Goal: Task Accomplishment & Management: Manage account settings

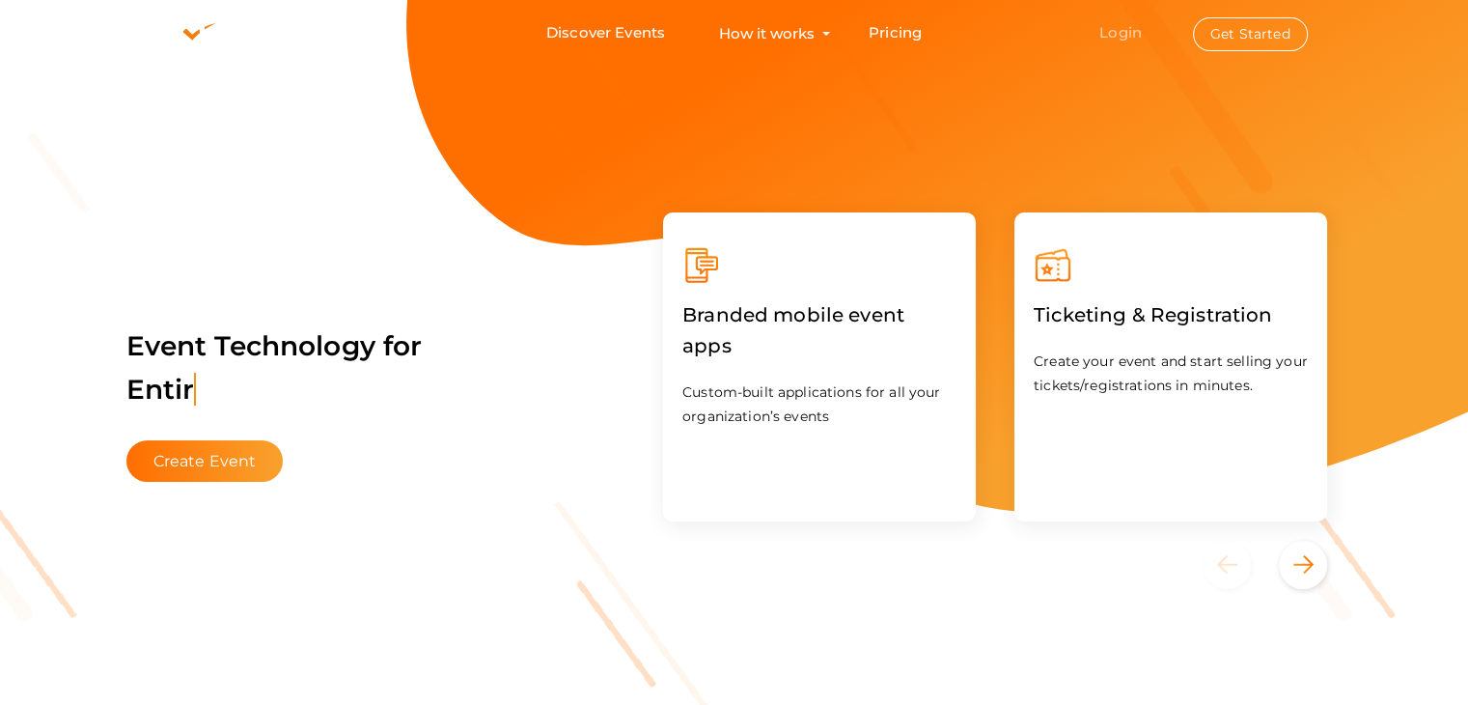
click at [1124, 31] on link "Login" at bounding box center [1120, 32] width 42 height 18
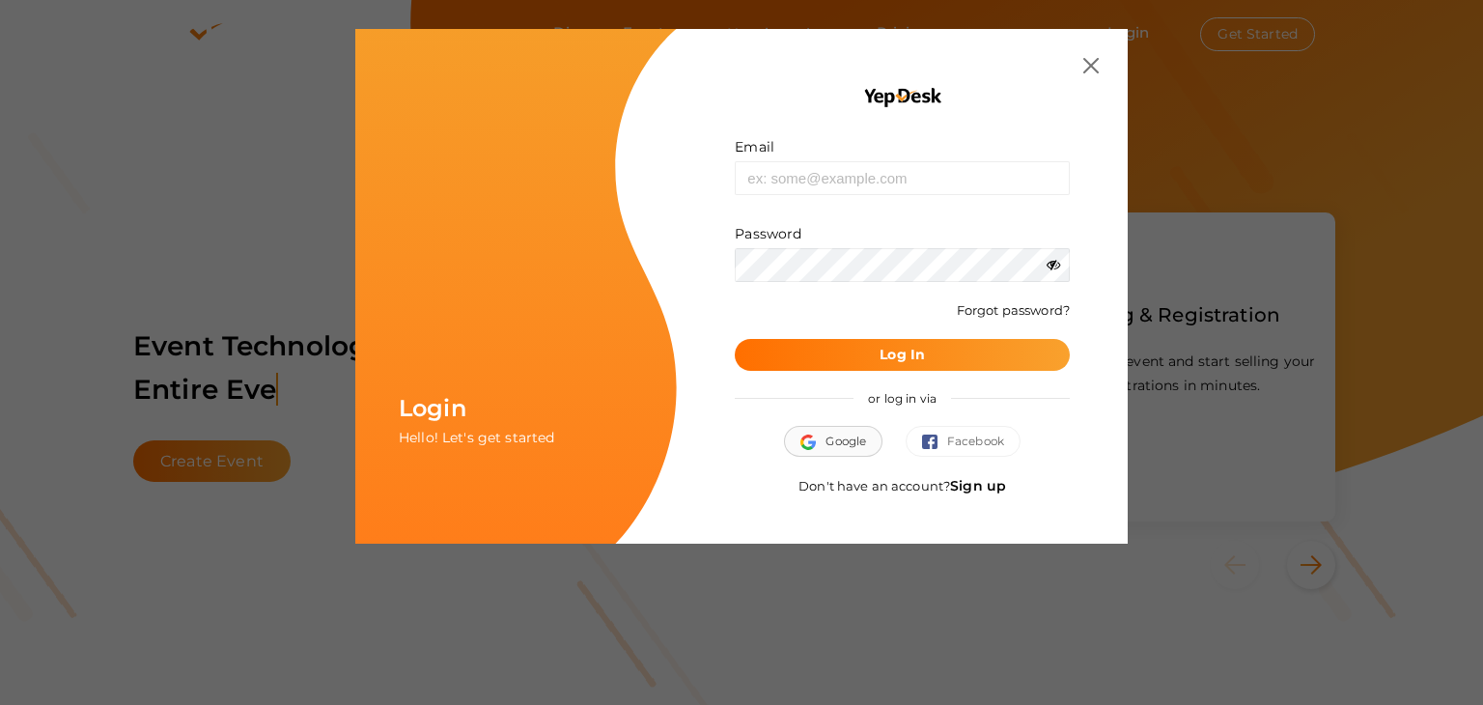
click at [842, 452] on button "Google" at bounding box center [833, 441] width 98 height 31
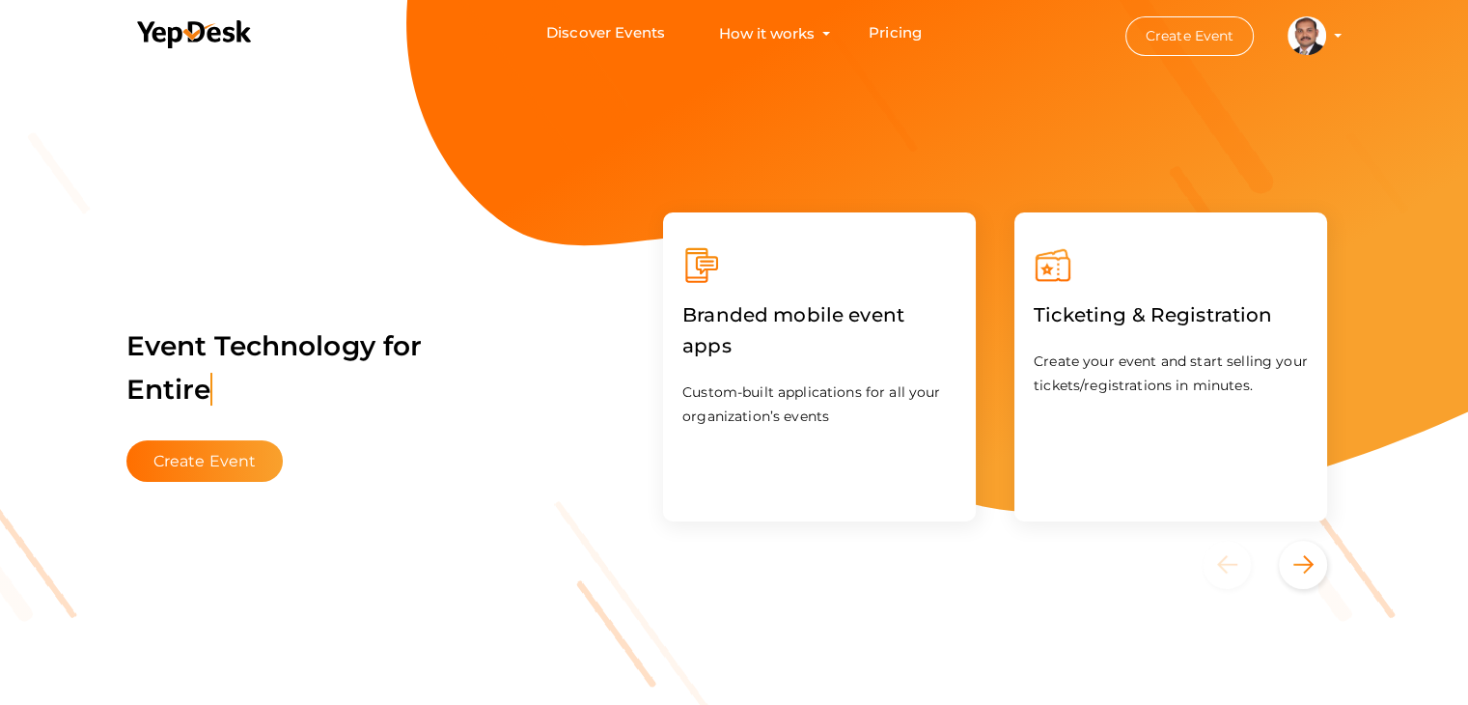
click at [1326, 34] on profile-pic at bounding box center [1307, 34] width 39 height 14
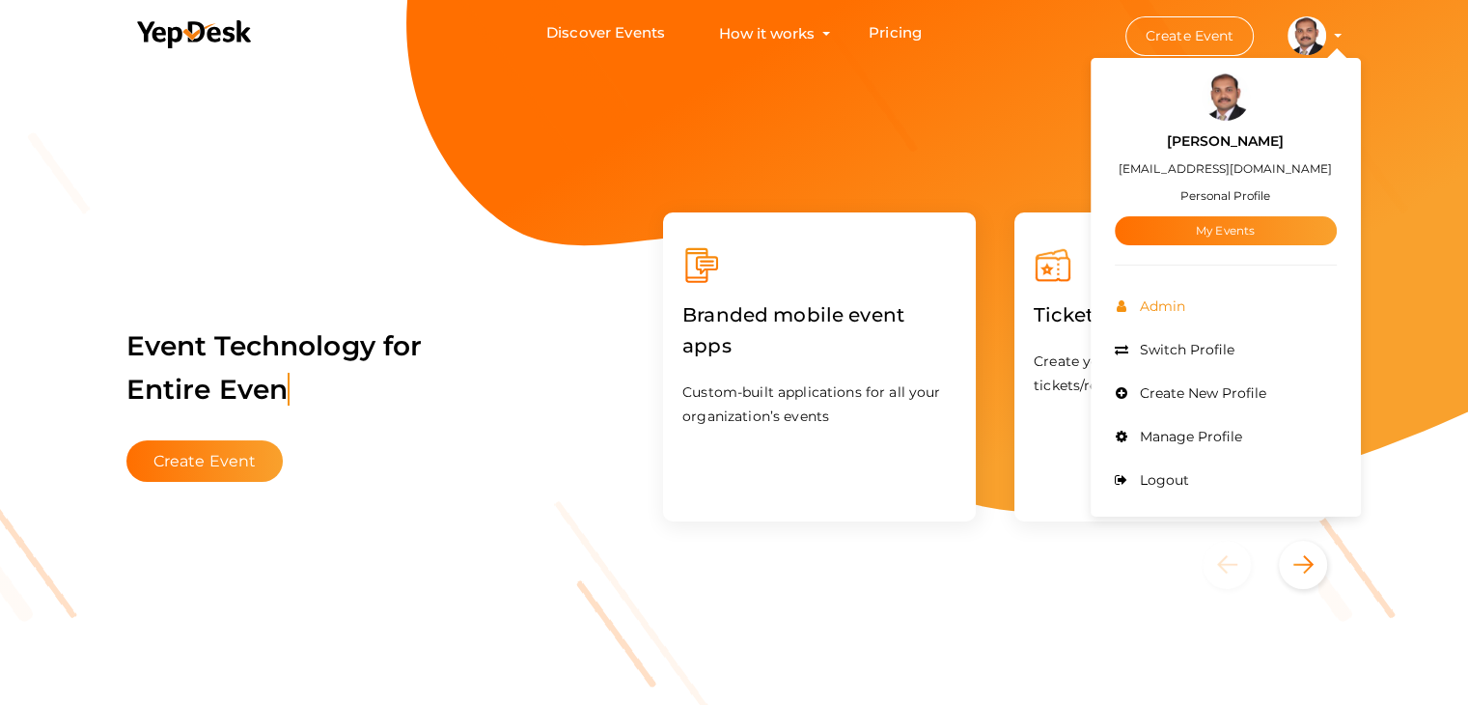
click at [1171, 306] on span "Admin" at bounding box center [1160, 305] width 50 height 17
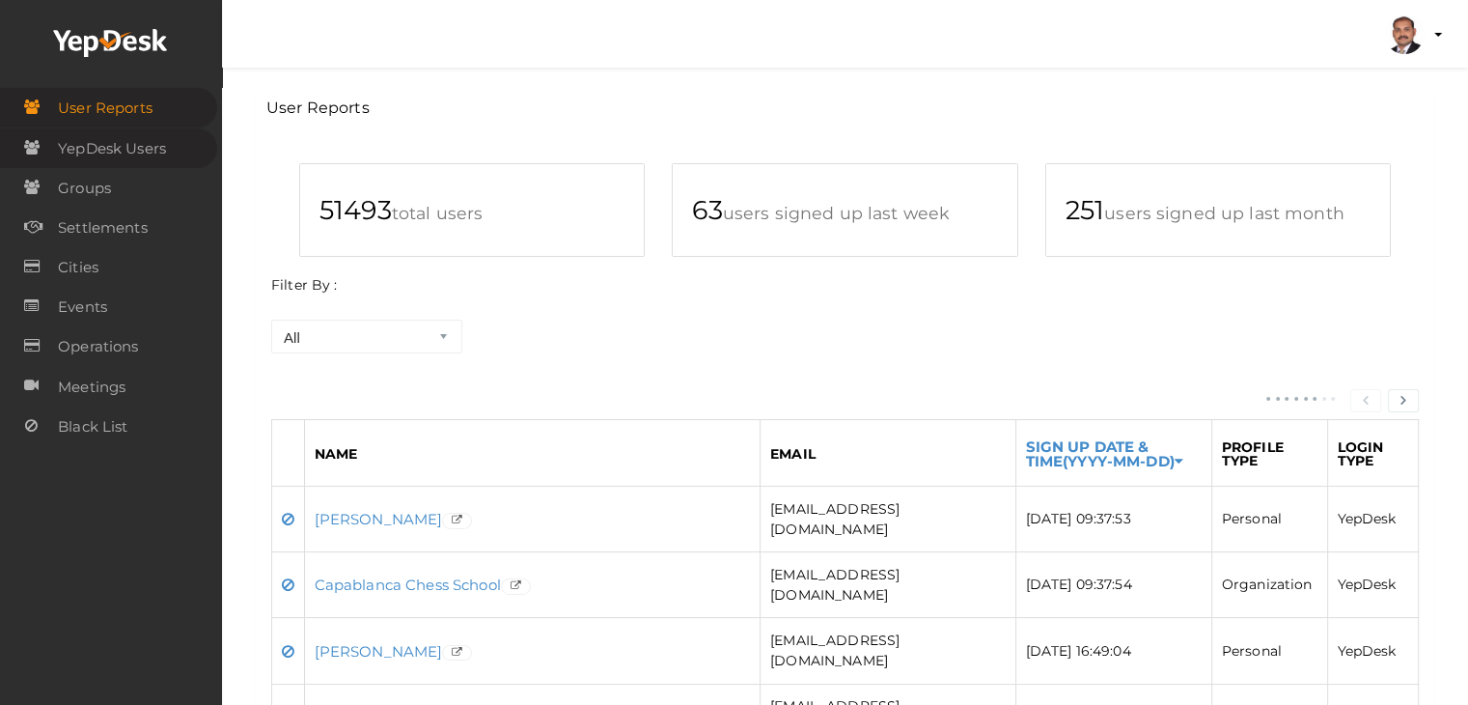
click at [91, 150] on span "YepDesk Users" at bounding box center [112, 148] width 108 height 39
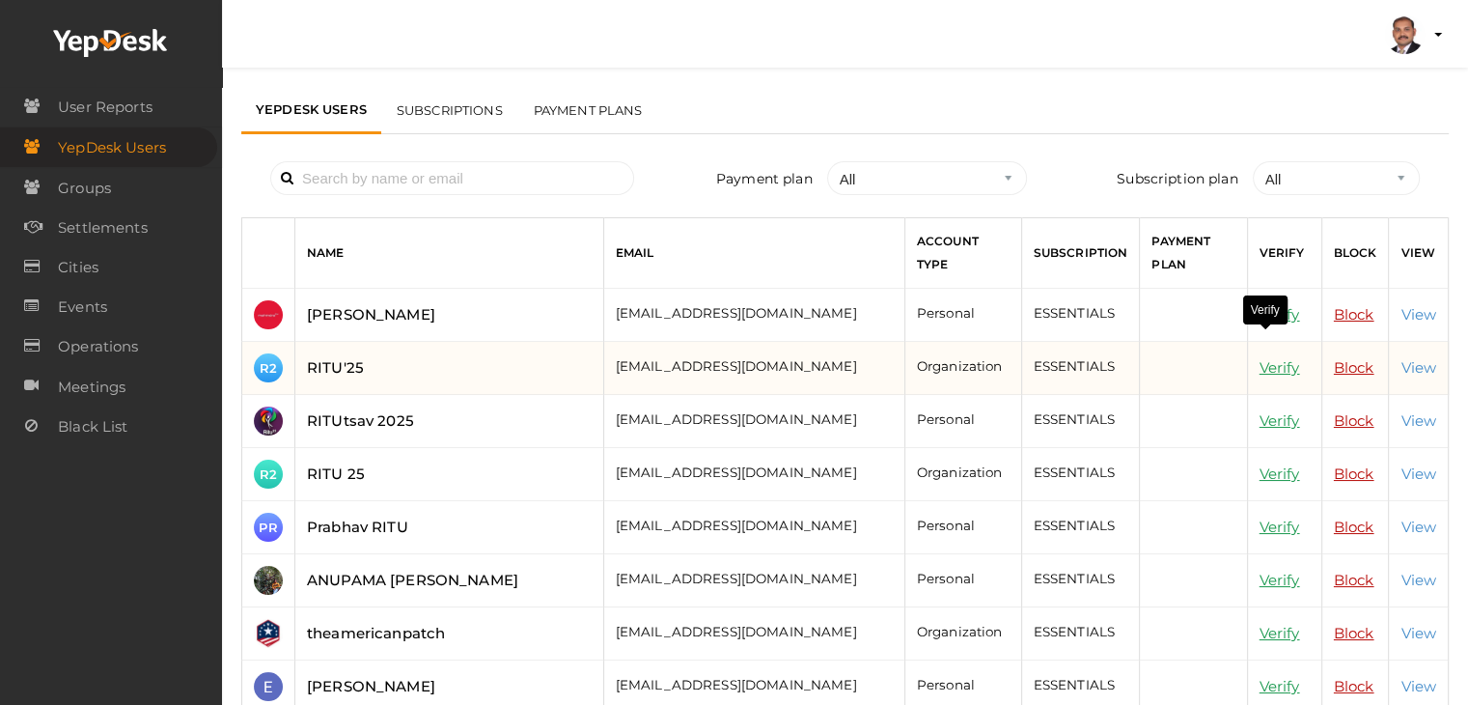
click at [1267, 358] on link "Verify" at bounding box center [1280, 367] width 41 height 18
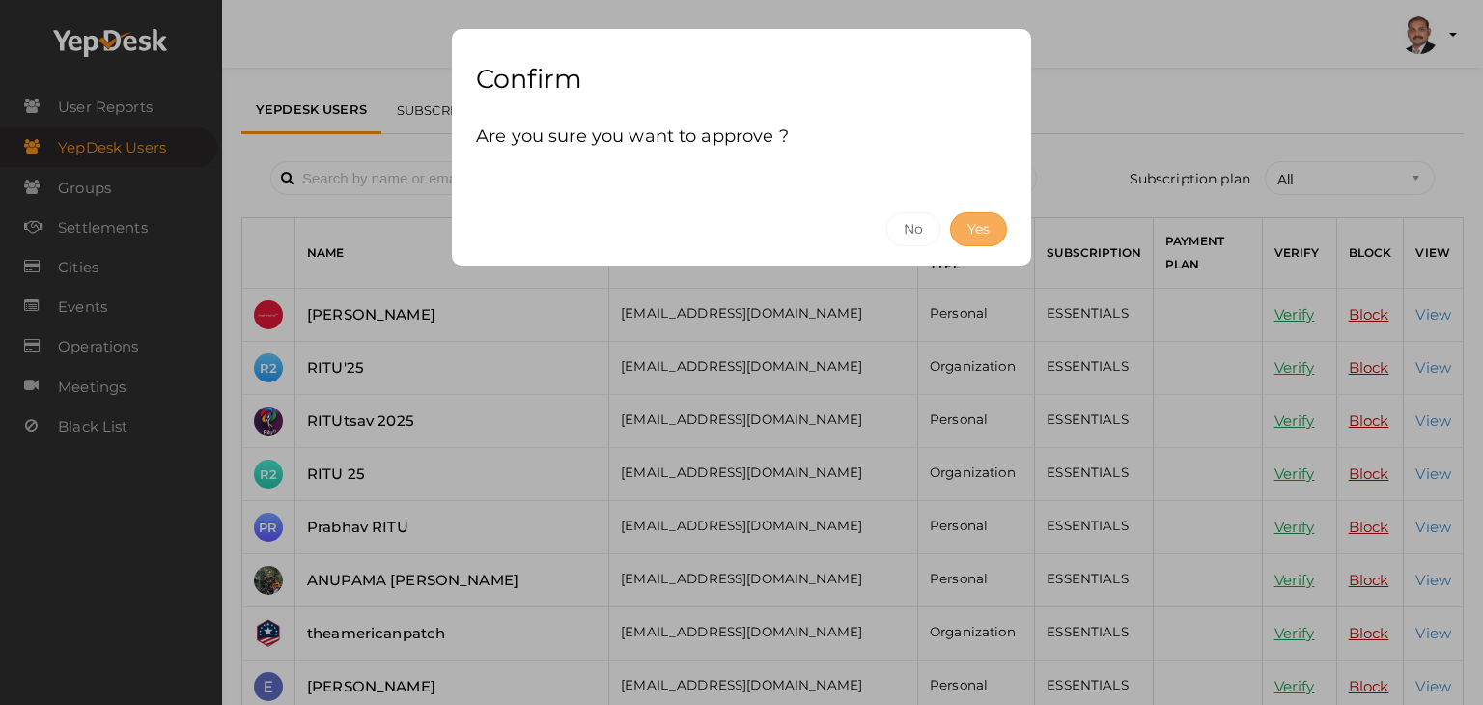
click at [994, 220] on button "Yes" at bounding box center [978, 229] width 57 height 34
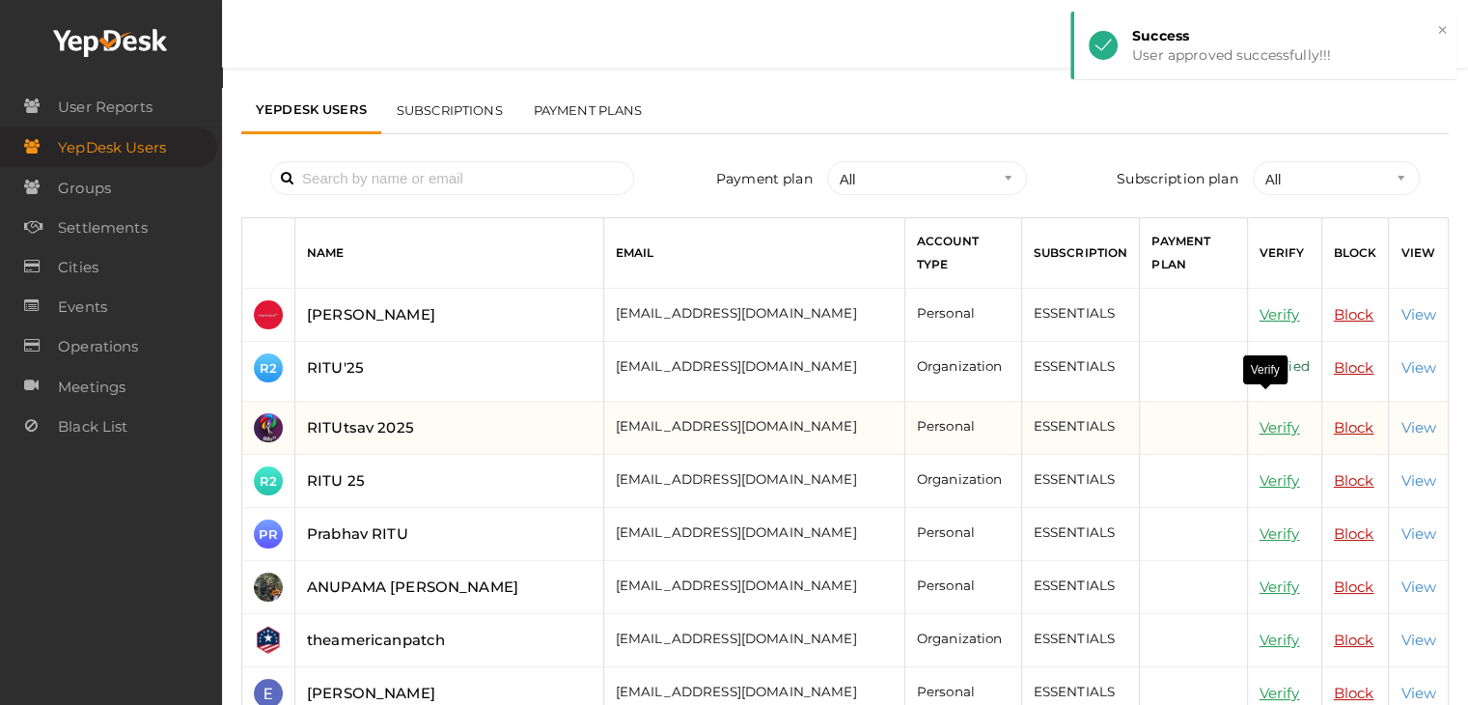
click at [1260, 418] on link "Verify" at bounding box center [1280, 427] width 41 height 18
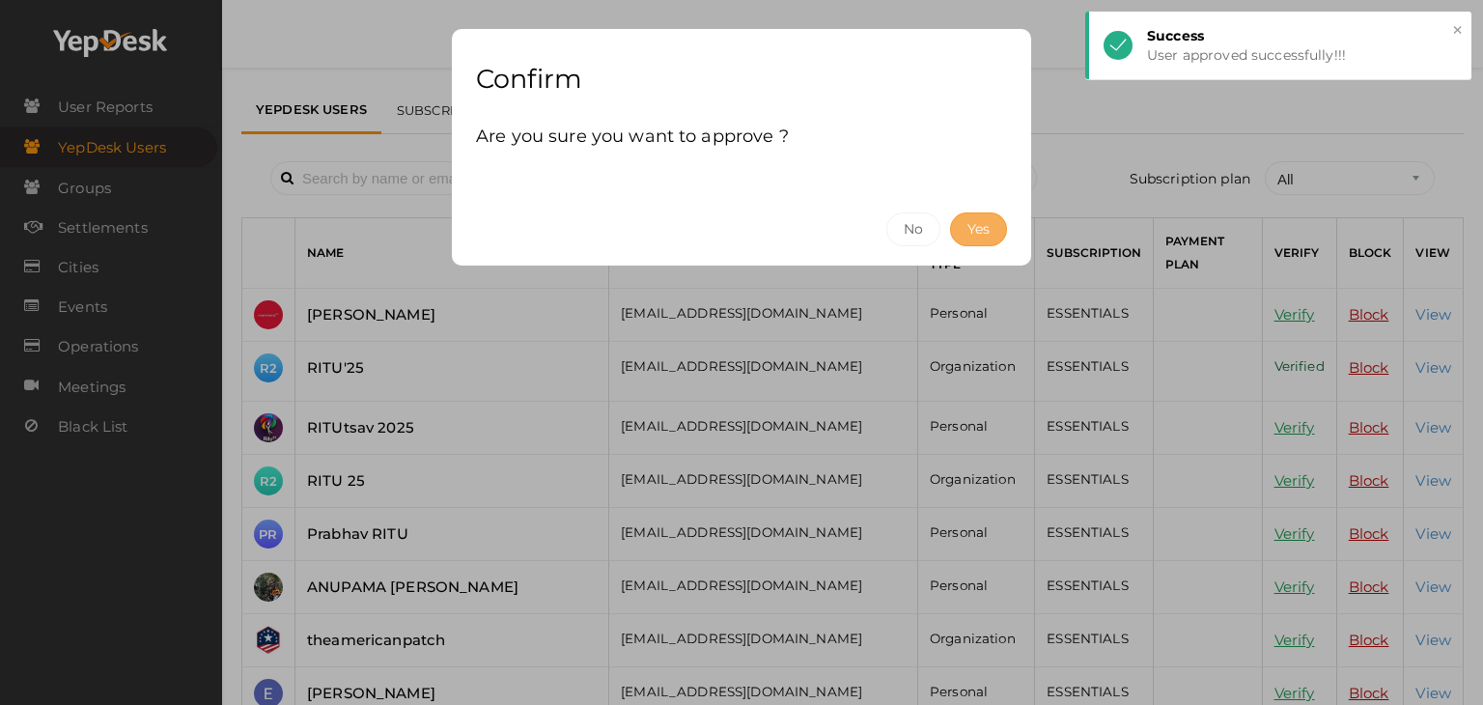
click at [977, 229] on button "Yes" at bounding box center [978, 229] width 57 height 34
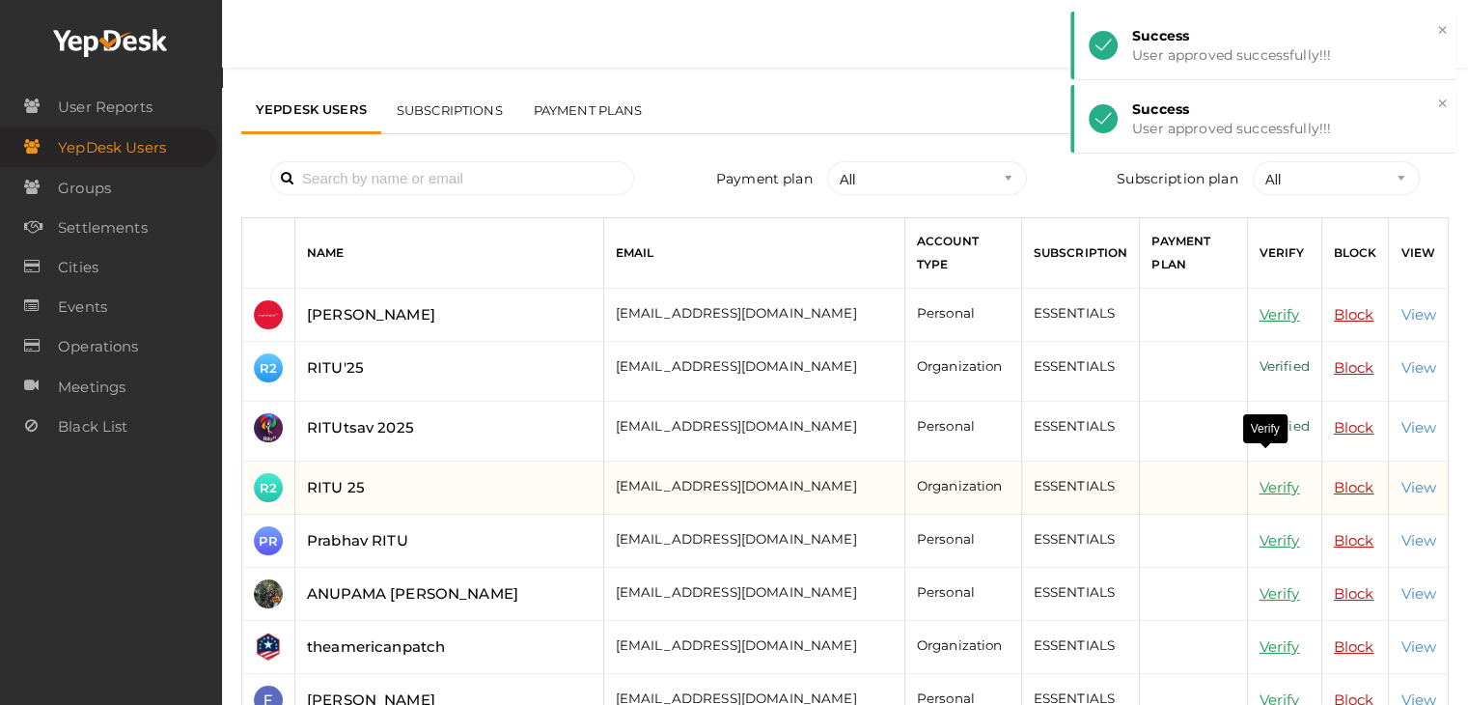
click at [1270, 478] on link "Verify" at bounding box center [1280, 487] width 41 height 18
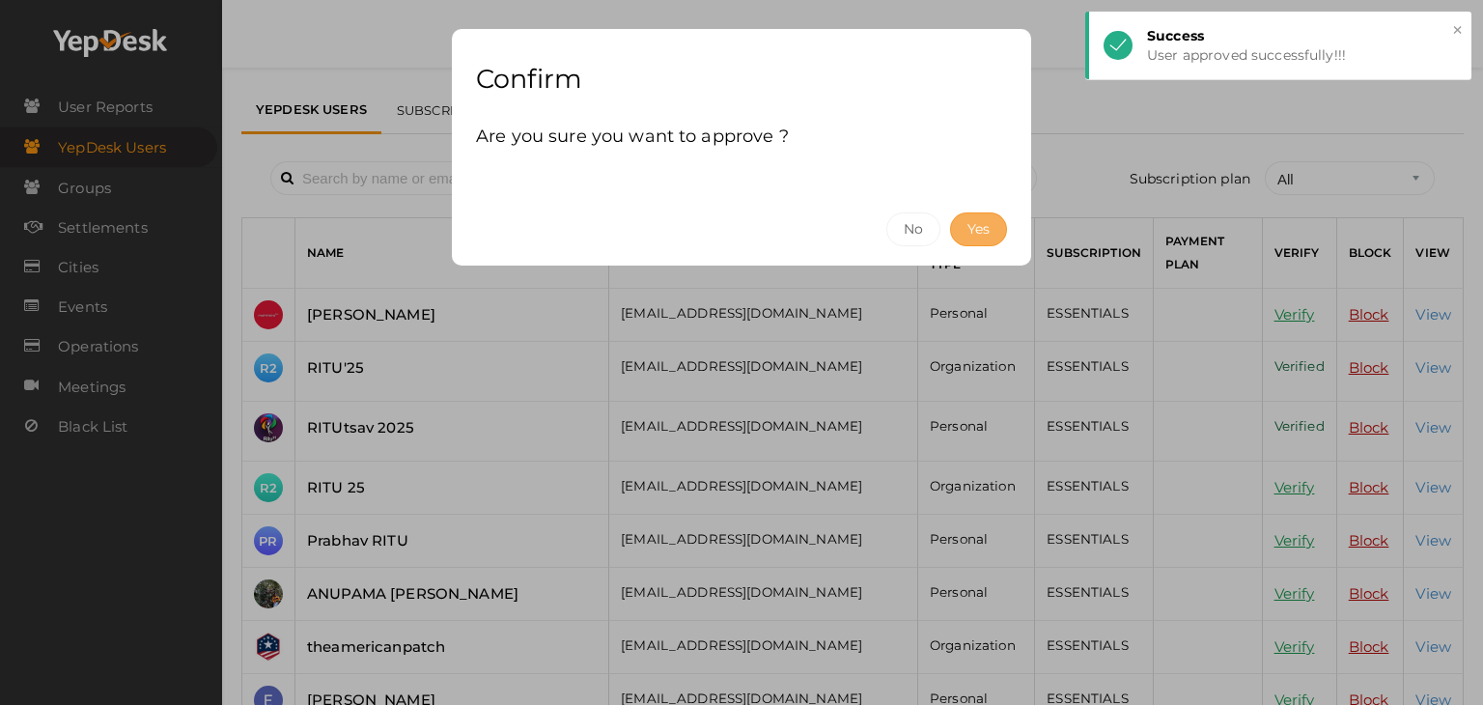
click at [986, 212] on button "Yes" at bounding box center [978, 229] width 57 height 34
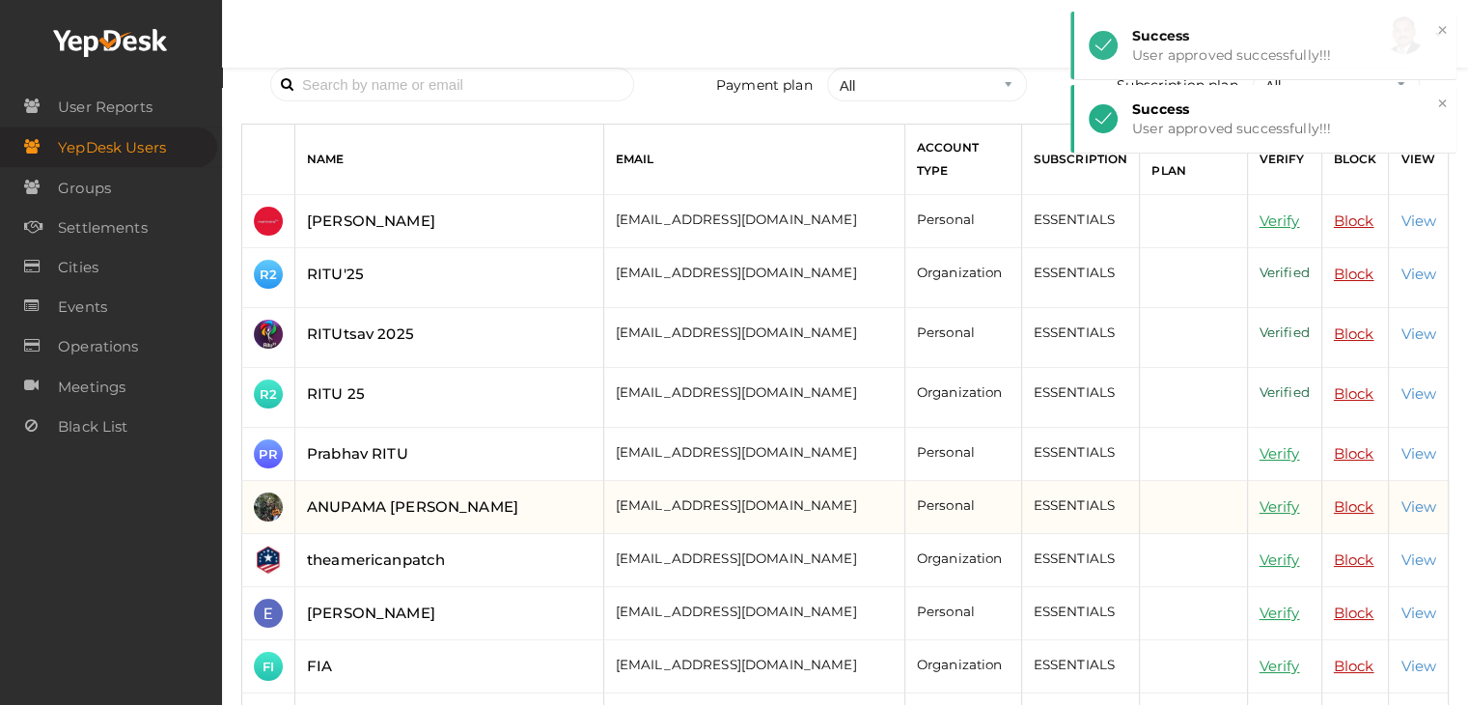
scroll to position [97, 0]
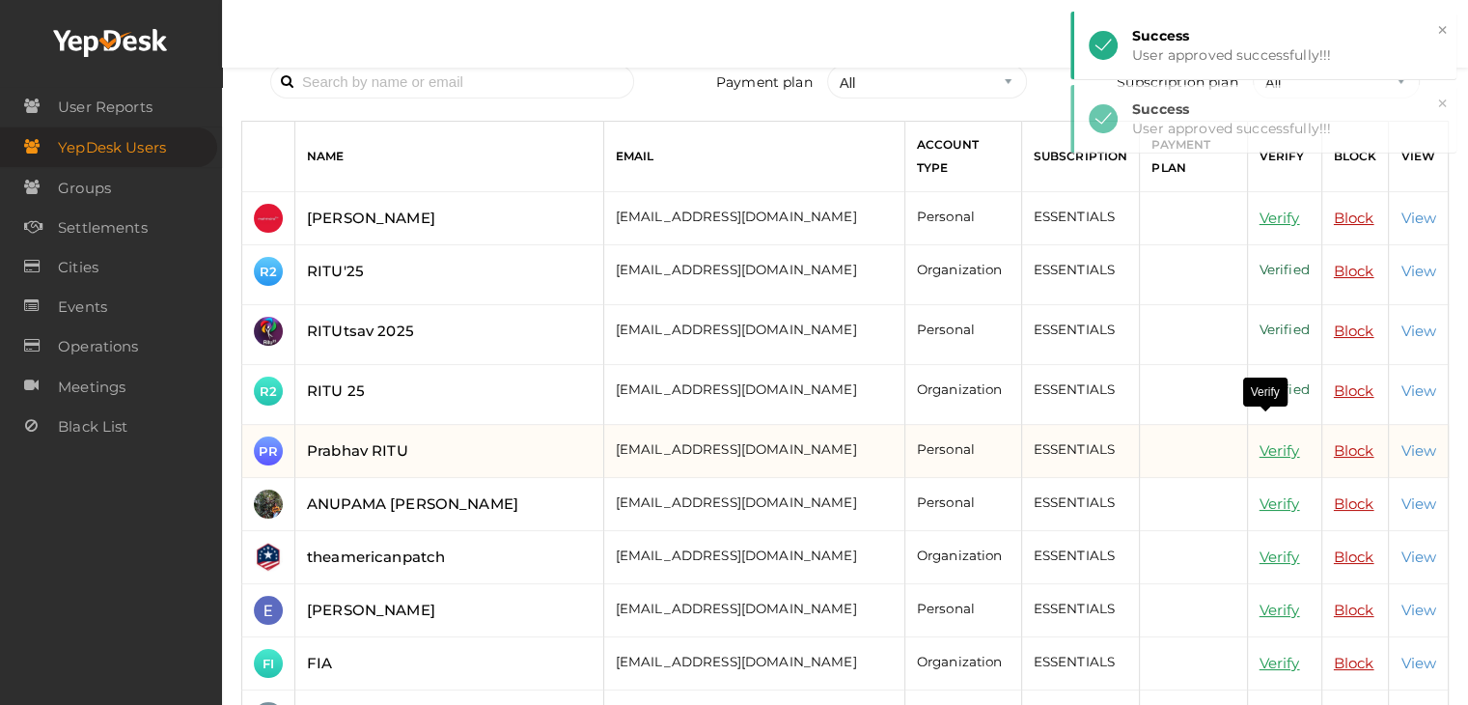
click at [1261, 441] on link "Verify" at bounding box center [1280, 450] width 41 height 18
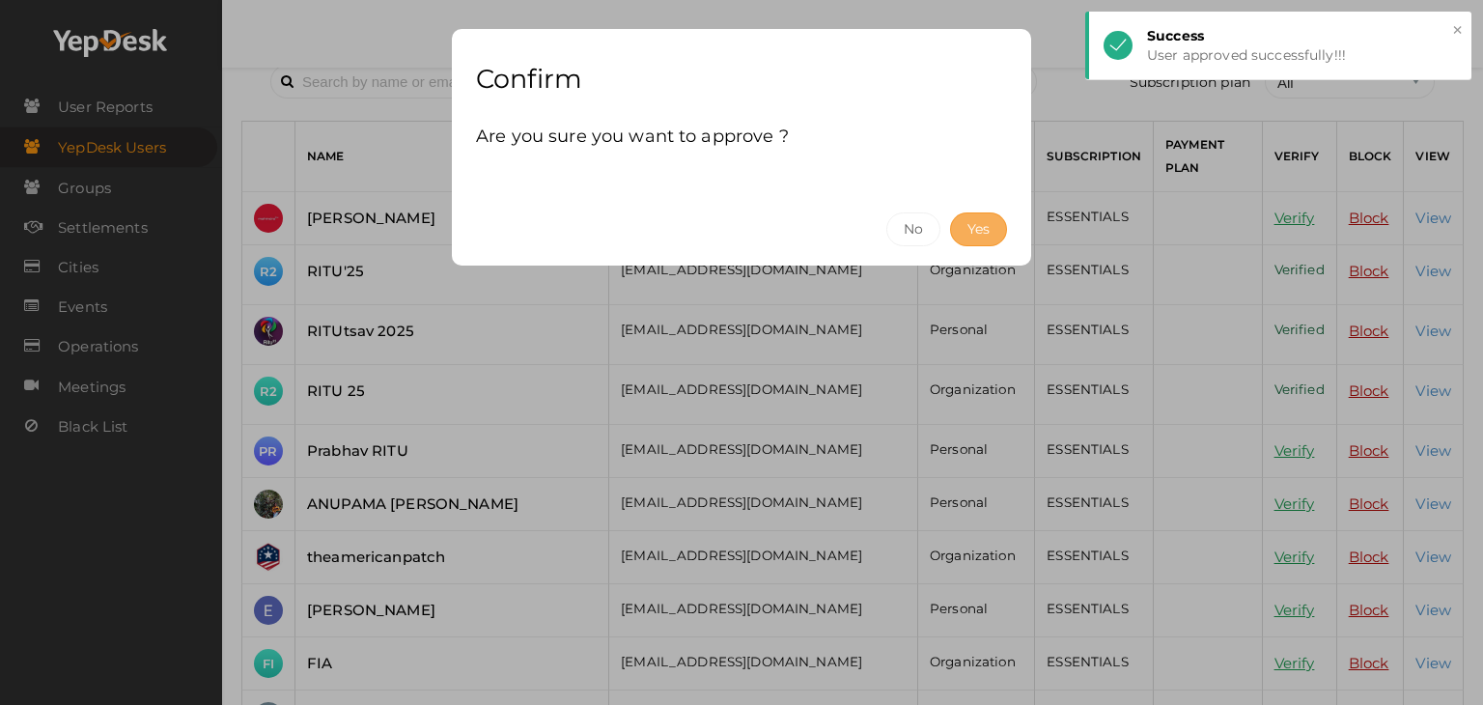
click at [986, 229] on button "Yes" at bounding box center [978, 229] width 57 height 34
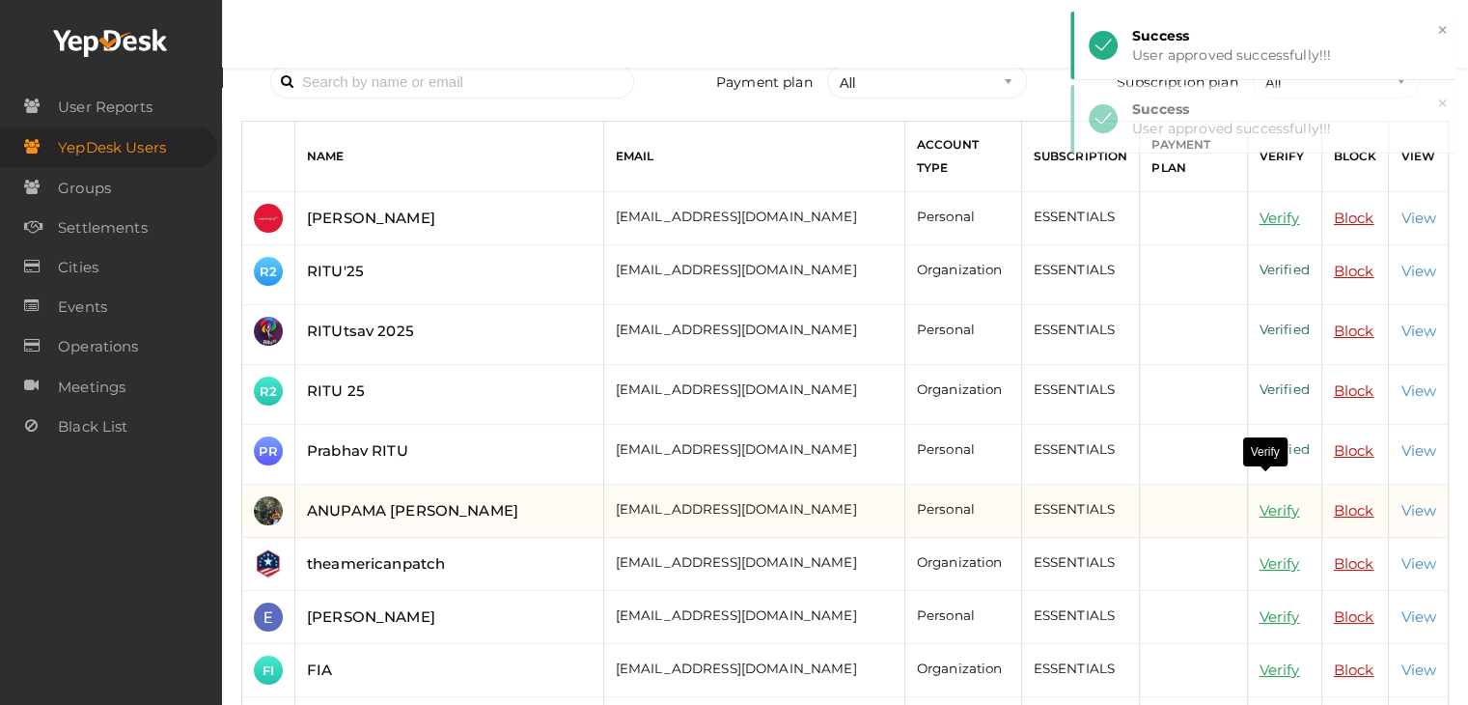
click at [1260, 501] on link "Verify" at bounding box center [1280, 510] width 41 height 18
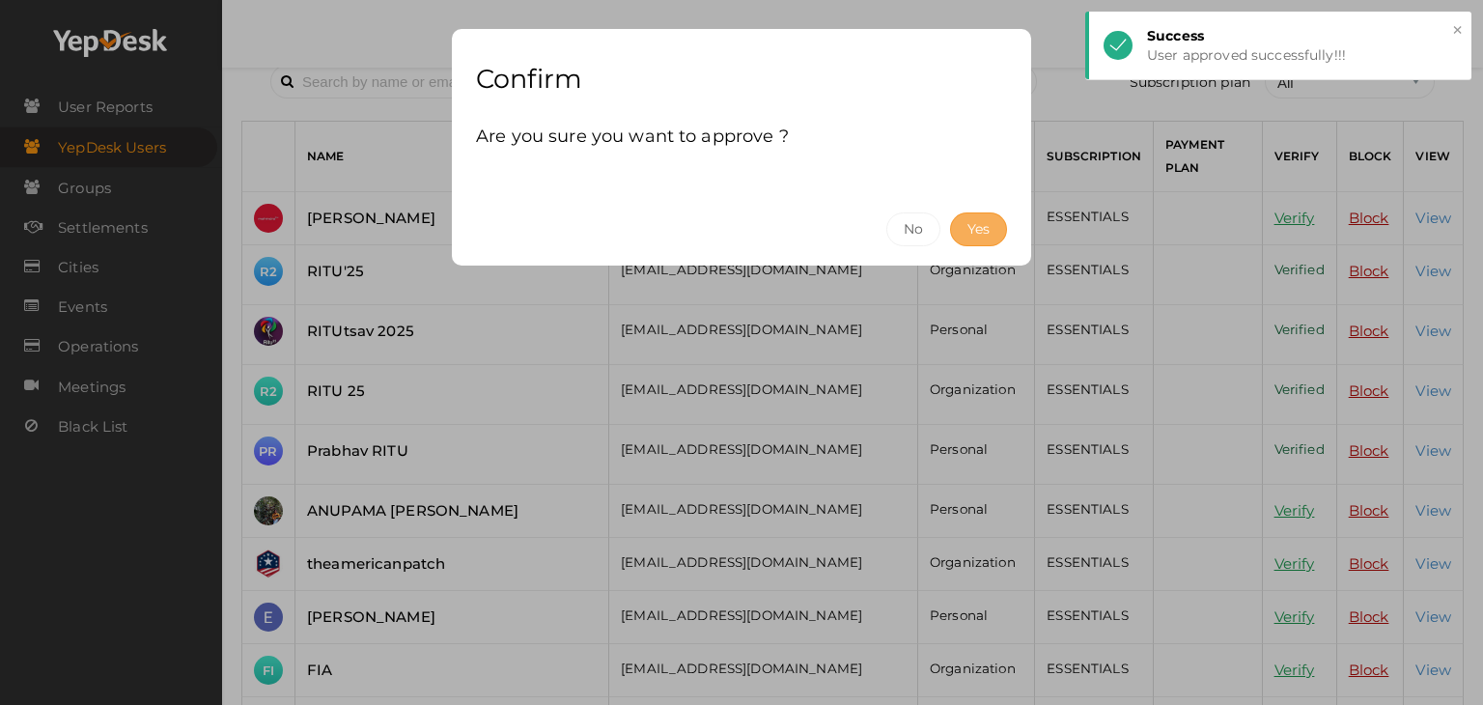
click at [992, 225] on button "Yes" at bounding box center [978, 229] width 57 height 34
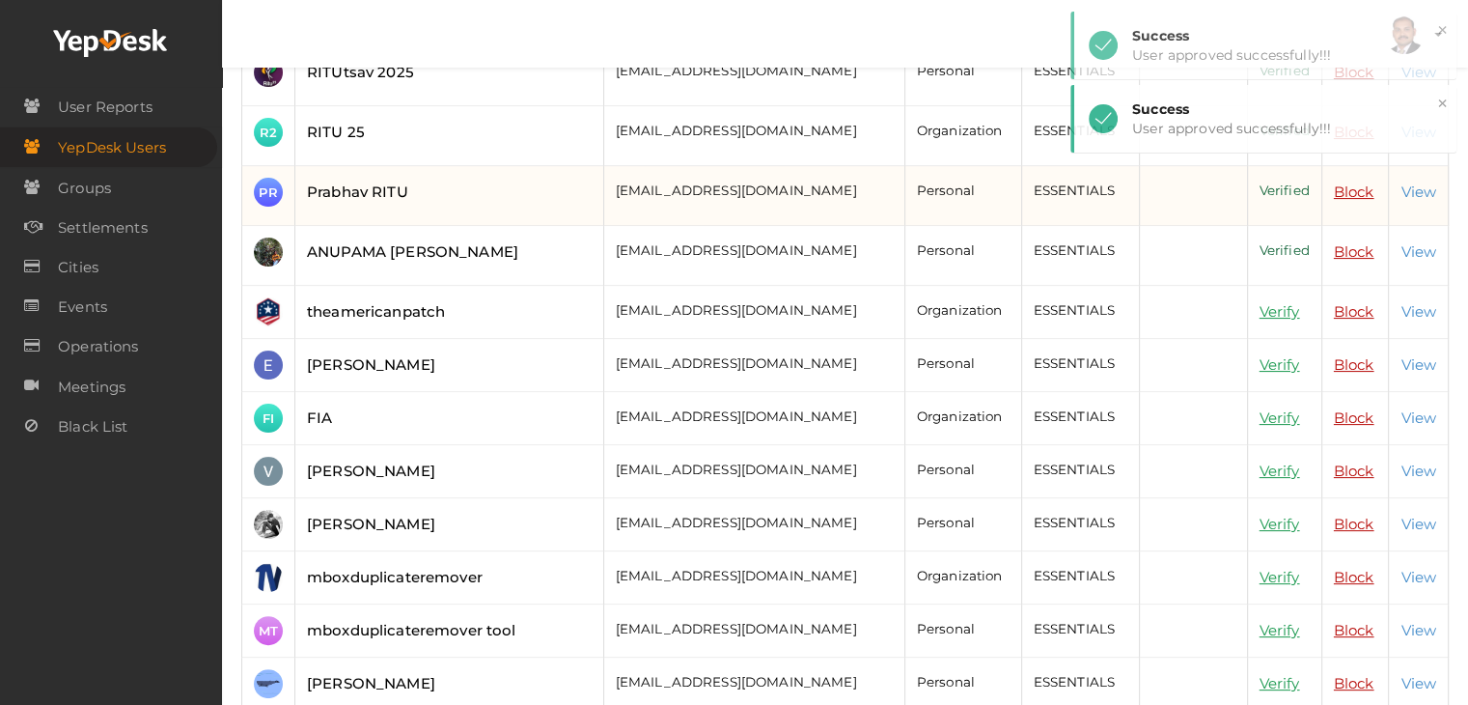
scroll to position [386, 0]
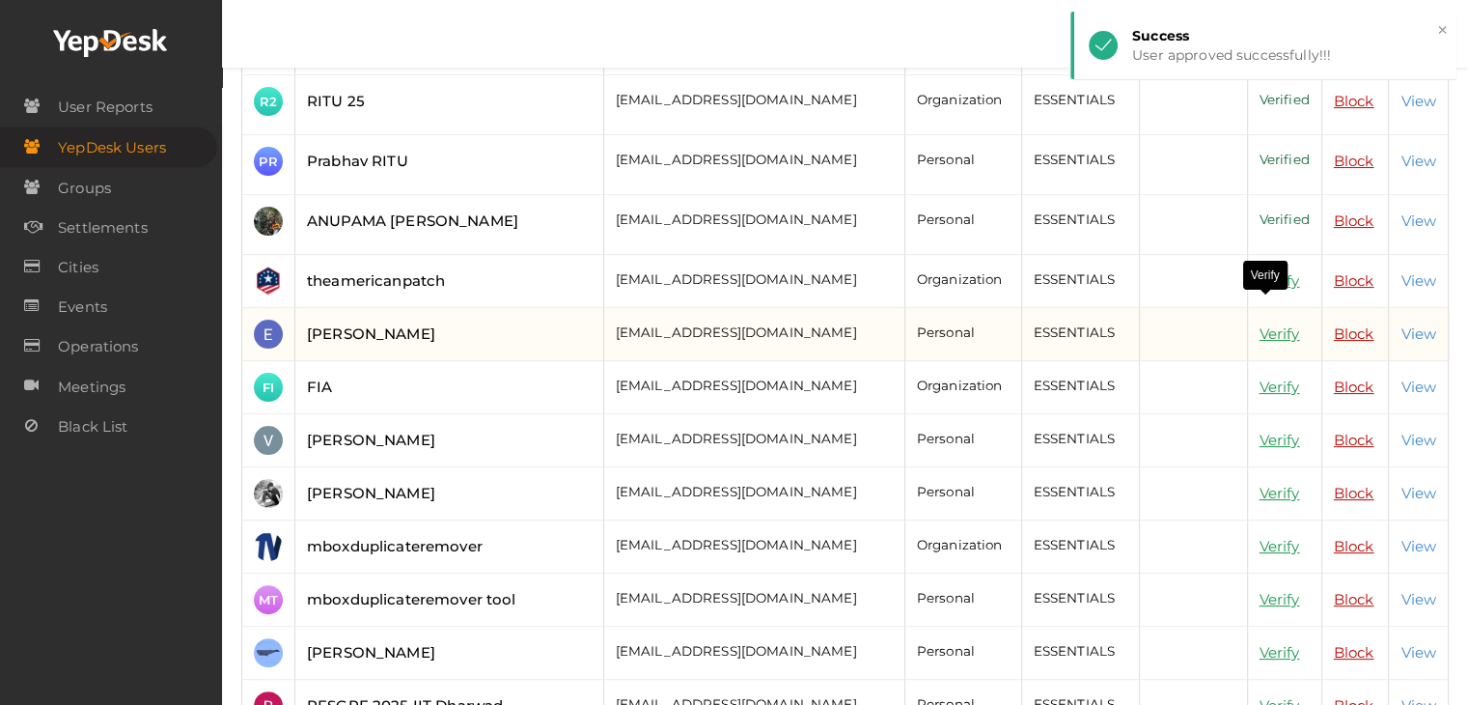
click at [1260, 324] on link "Verify" at bounding box center [1280, 333] width 41 height 18
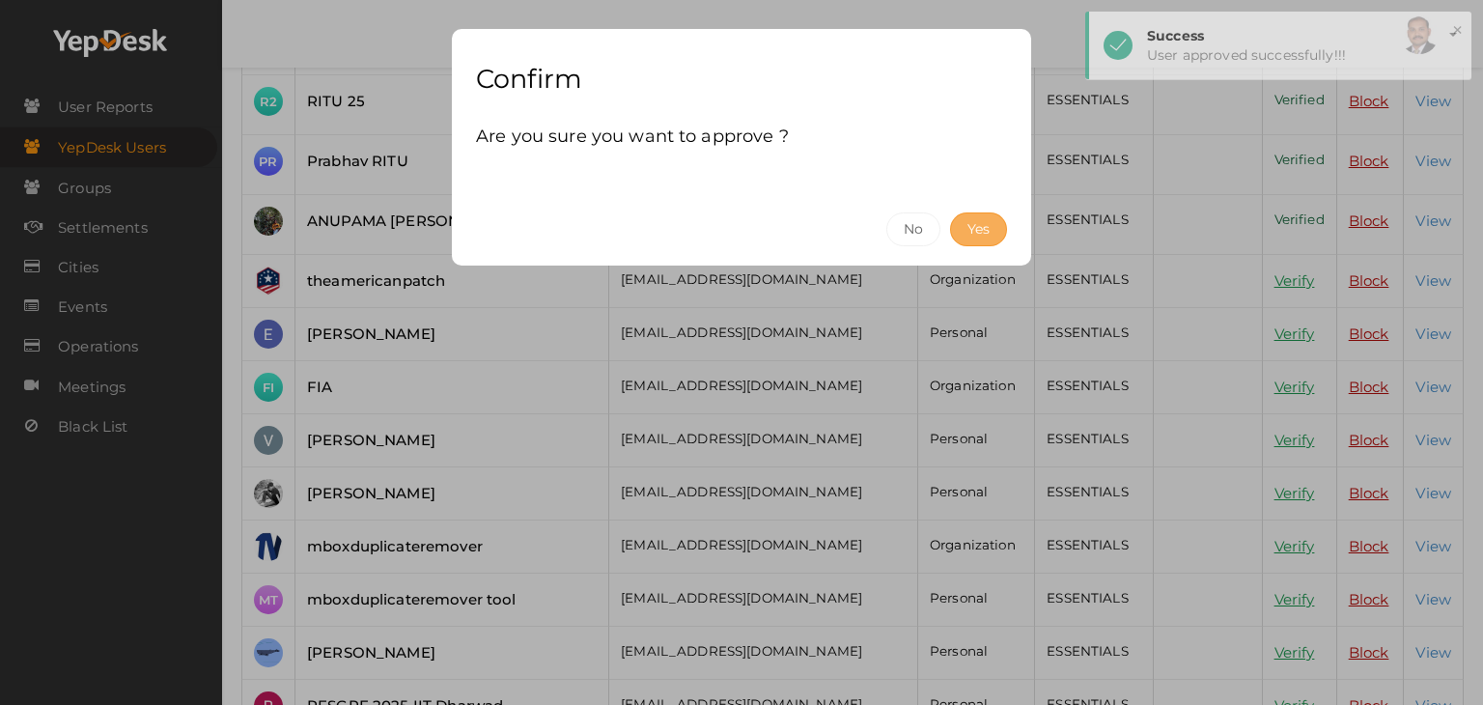
click at [972, 226] on button "Yes" at bounding box center [978, 229] width 57 height 34
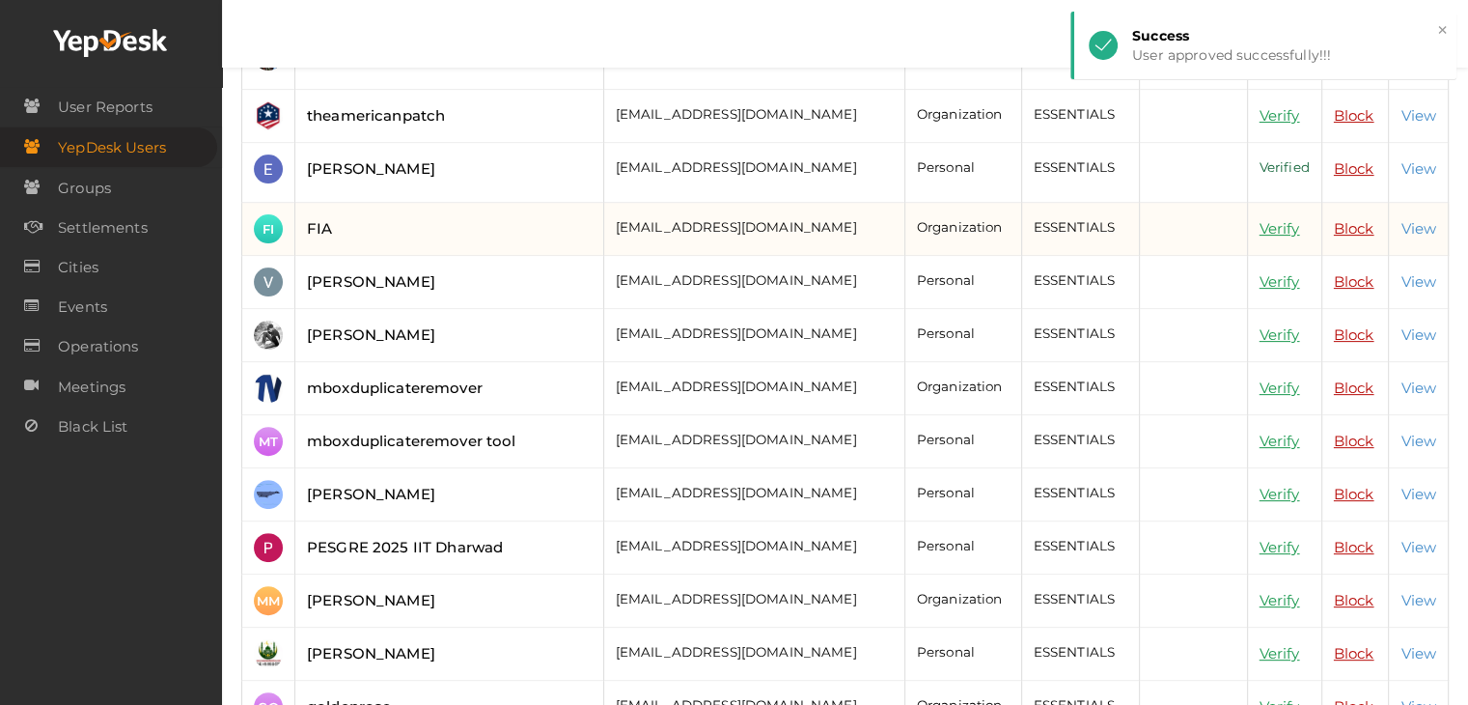
scroll to position [579, 0]
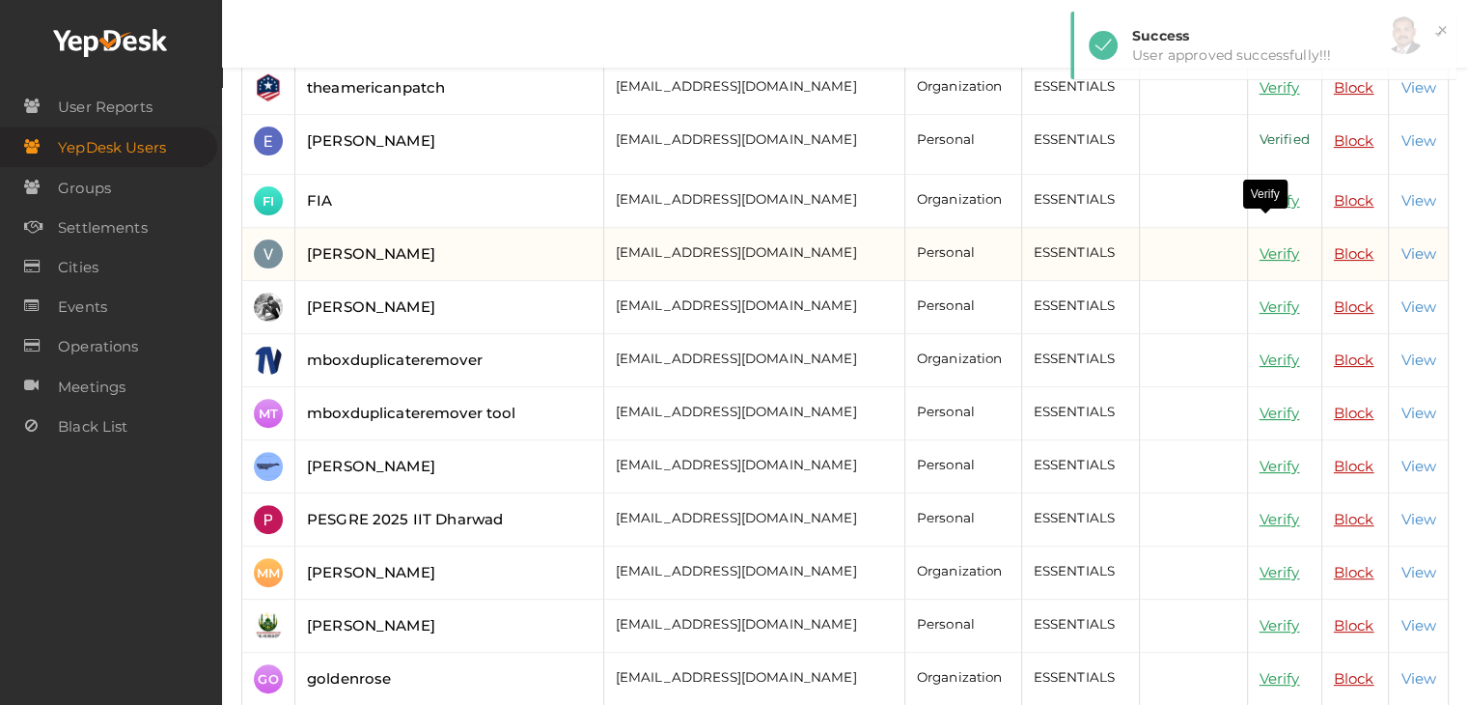
click at [1267, 244] on link "Verify" at bounding box center [1280, 253] width 41 height 18
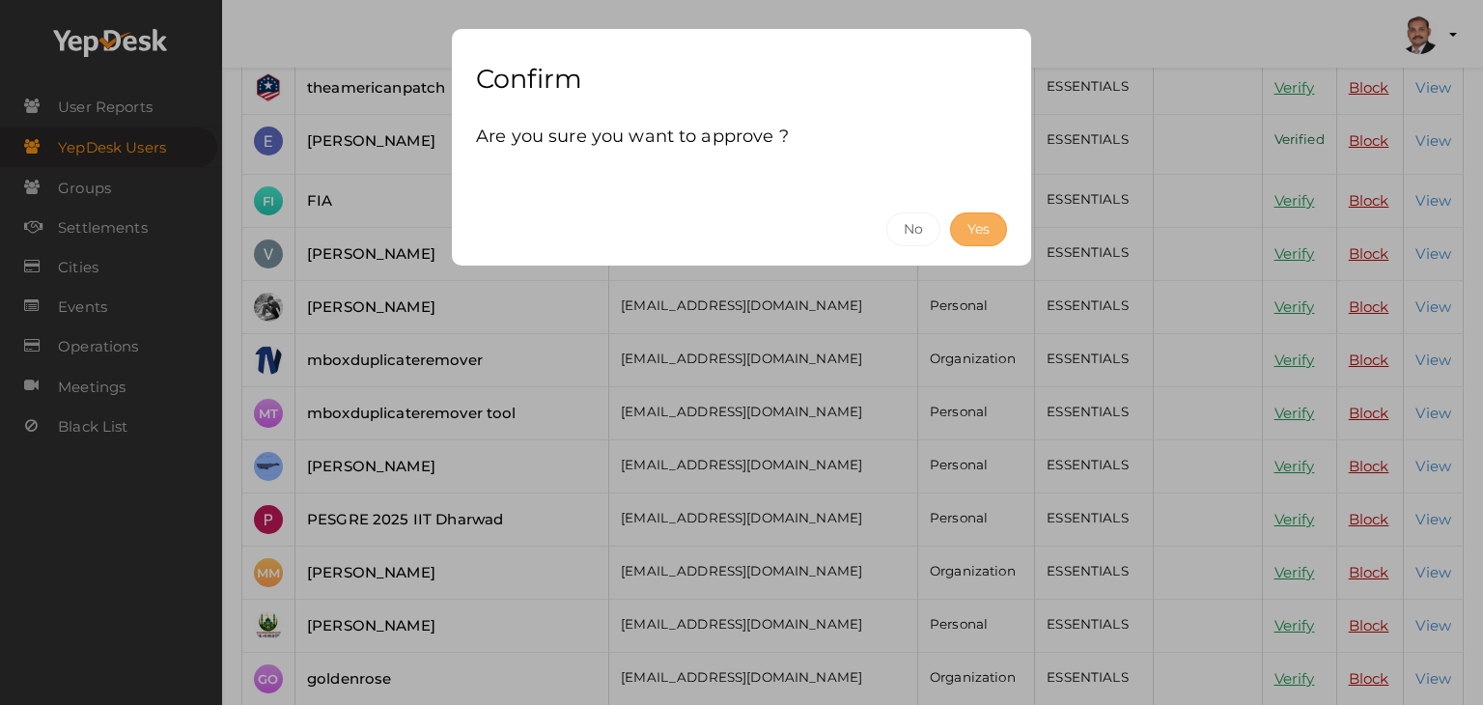
click at [996, 226] on button "Yes" at bounding box center [978, 229] width 57 height 34
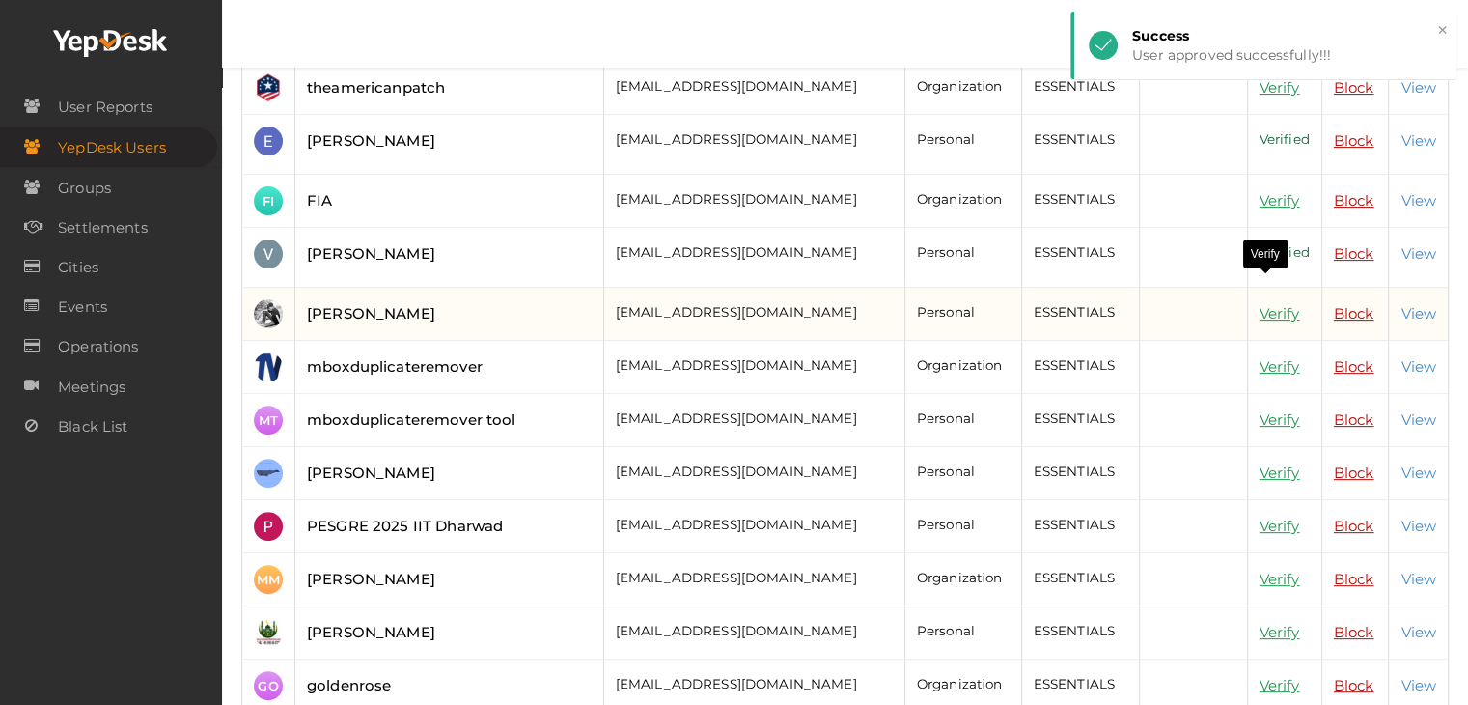
click at [1262, 304] on link "Verify" at bounding box center [1280, 313] width 41 height 18
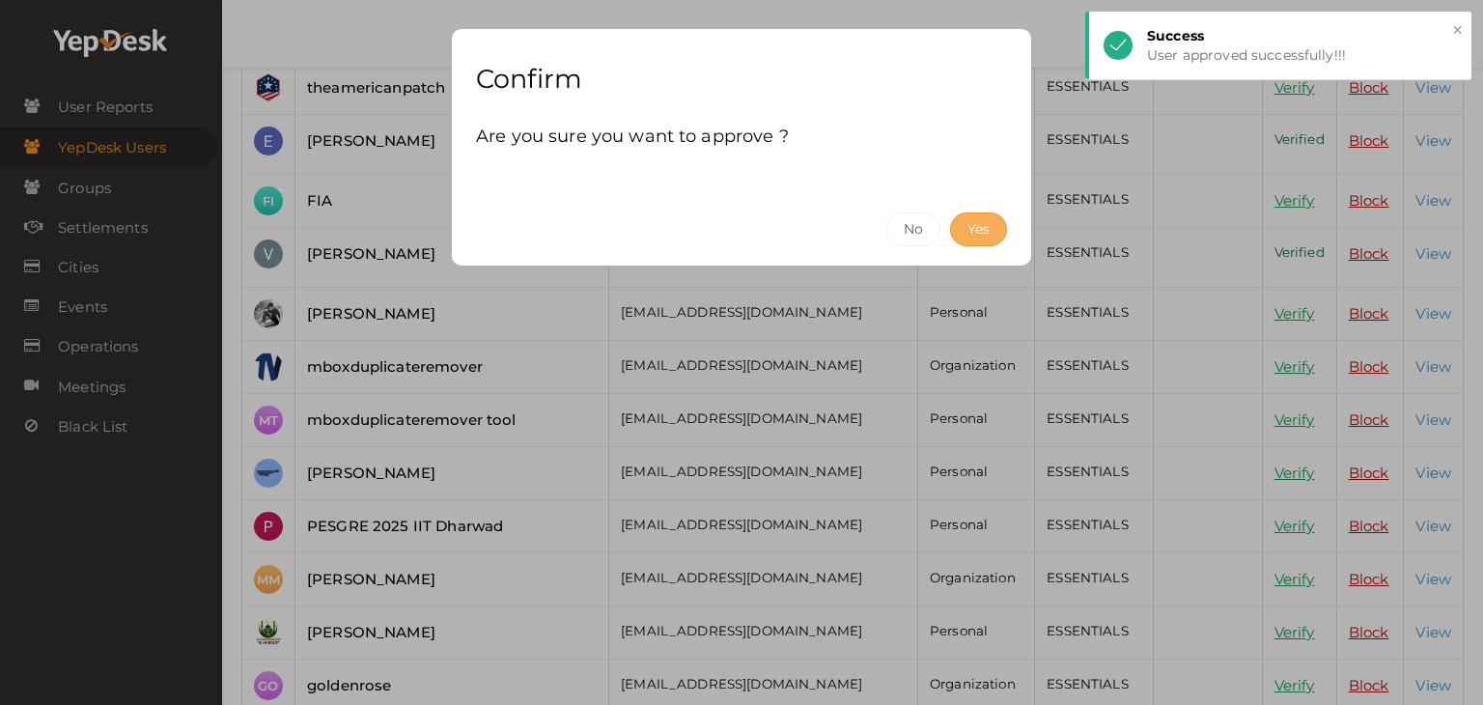
click at [985, 218] on button "Yes" at bounding box center [978, 229] width 57 height 34
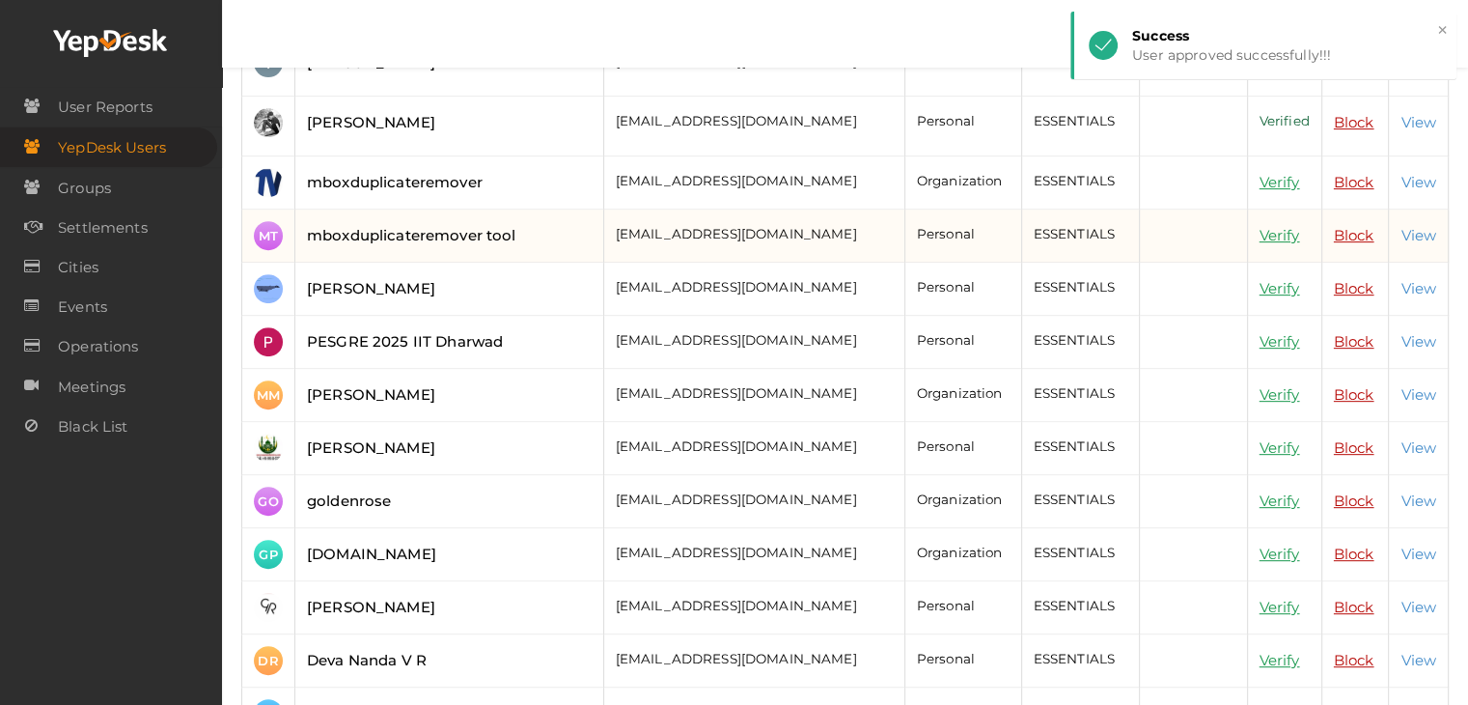
scroll to position [772, 0]
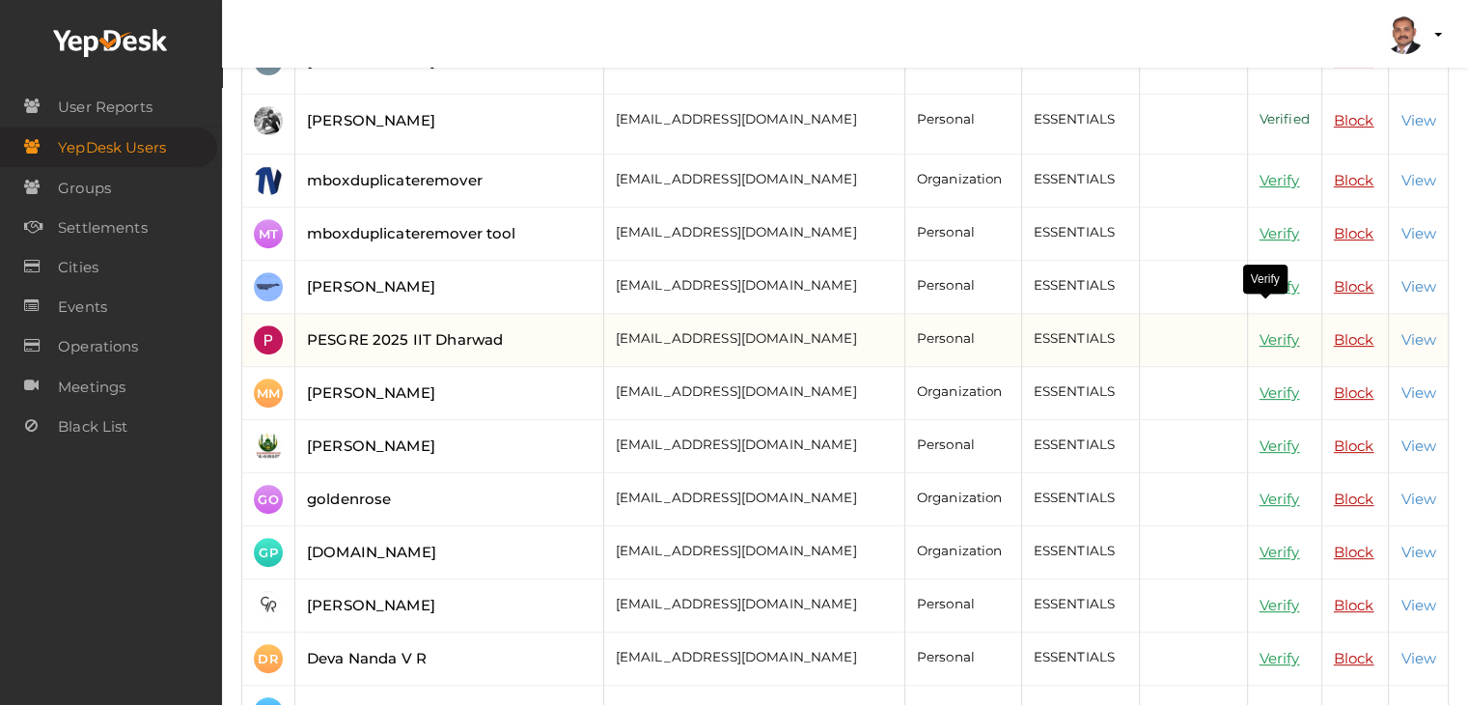
click at [1260, 330] on link "Verify" at bounding box center [1280, 339] width 41 height 18
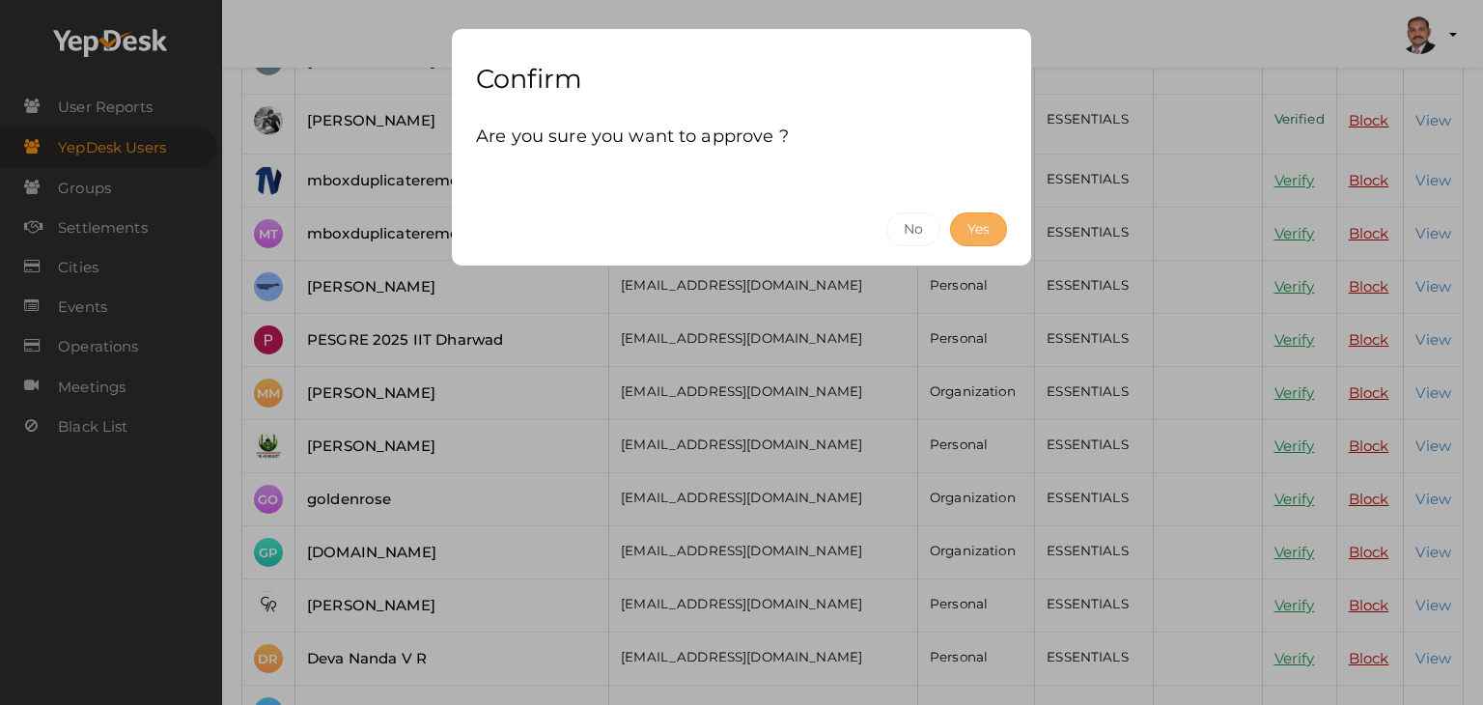
click at [966, 229] on button "Yes" at bounding box center [978, 229] width 57 height 34
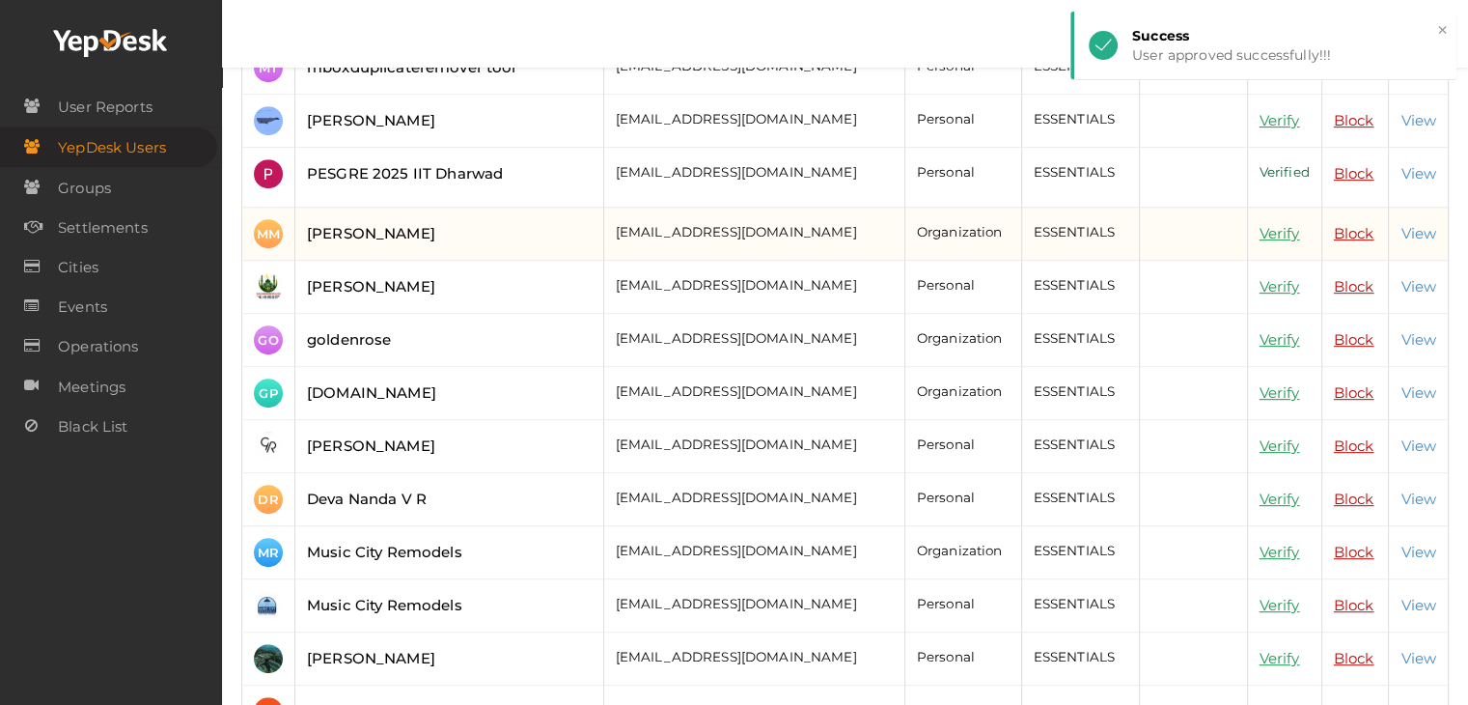
scroll to position [965, 0]
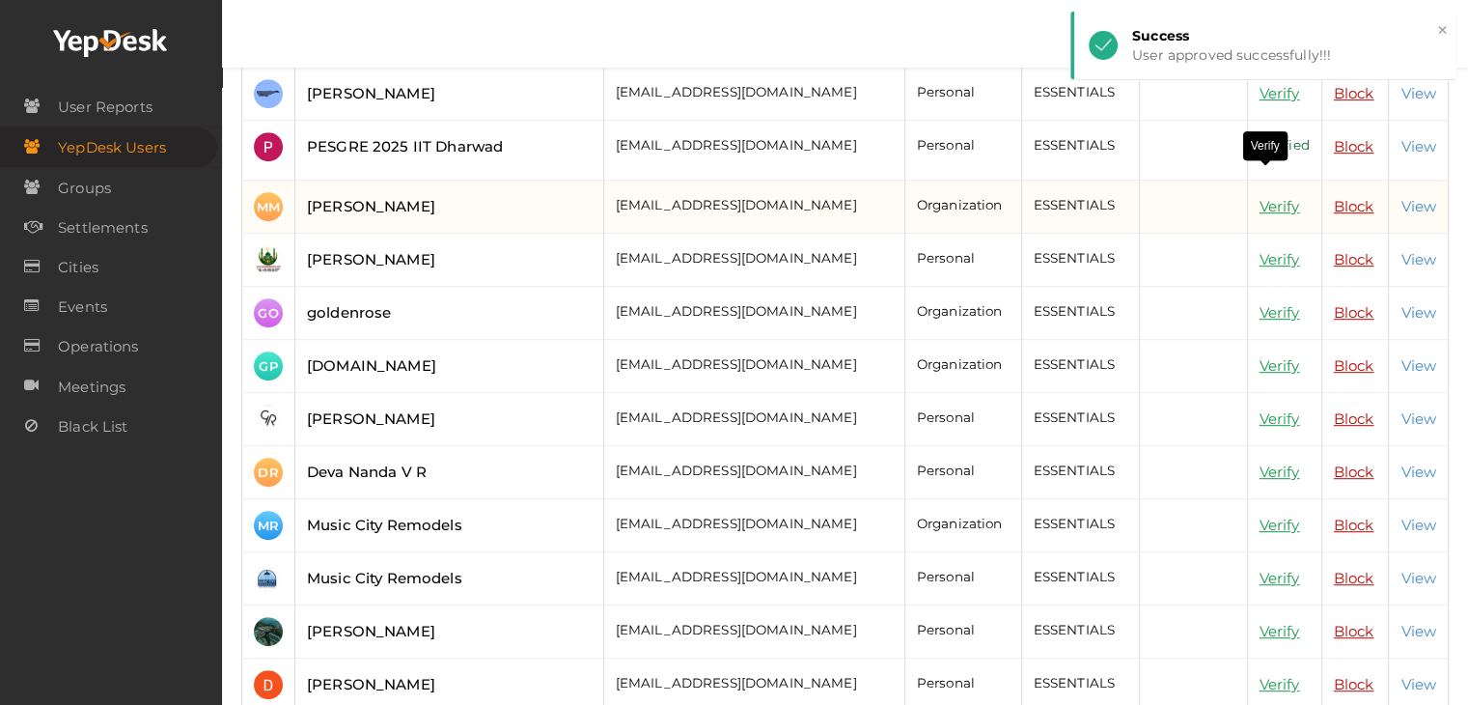
click at [1265, 197] on link "Verify" at bounding box center [1280, 206] width 41 height 18
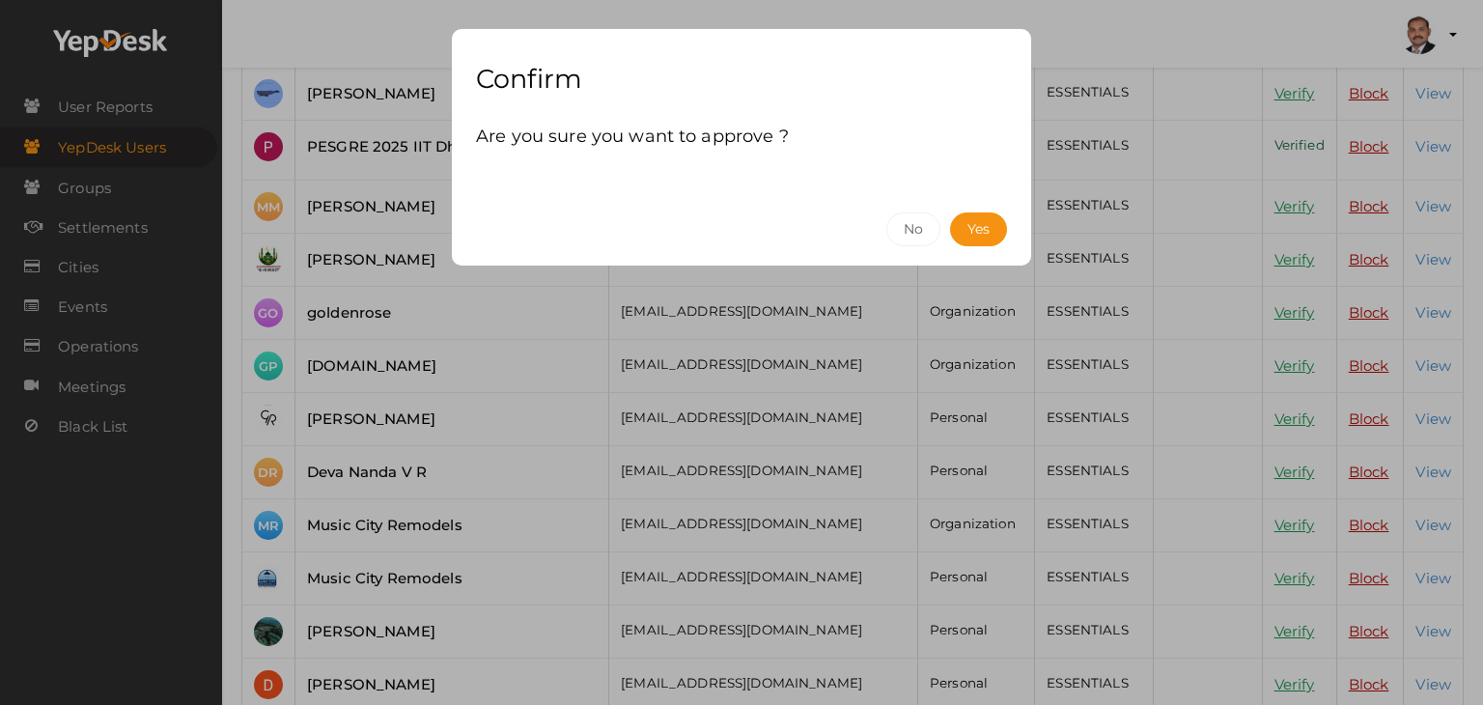
click at [363, 246] on div "Confirm Are you sure you want to approve ? No Yes" at bounding box center [741, 352] width 1483 height 705
click at [901, 227] on button "No" at bounding box center [913, 229] width 54 height 34
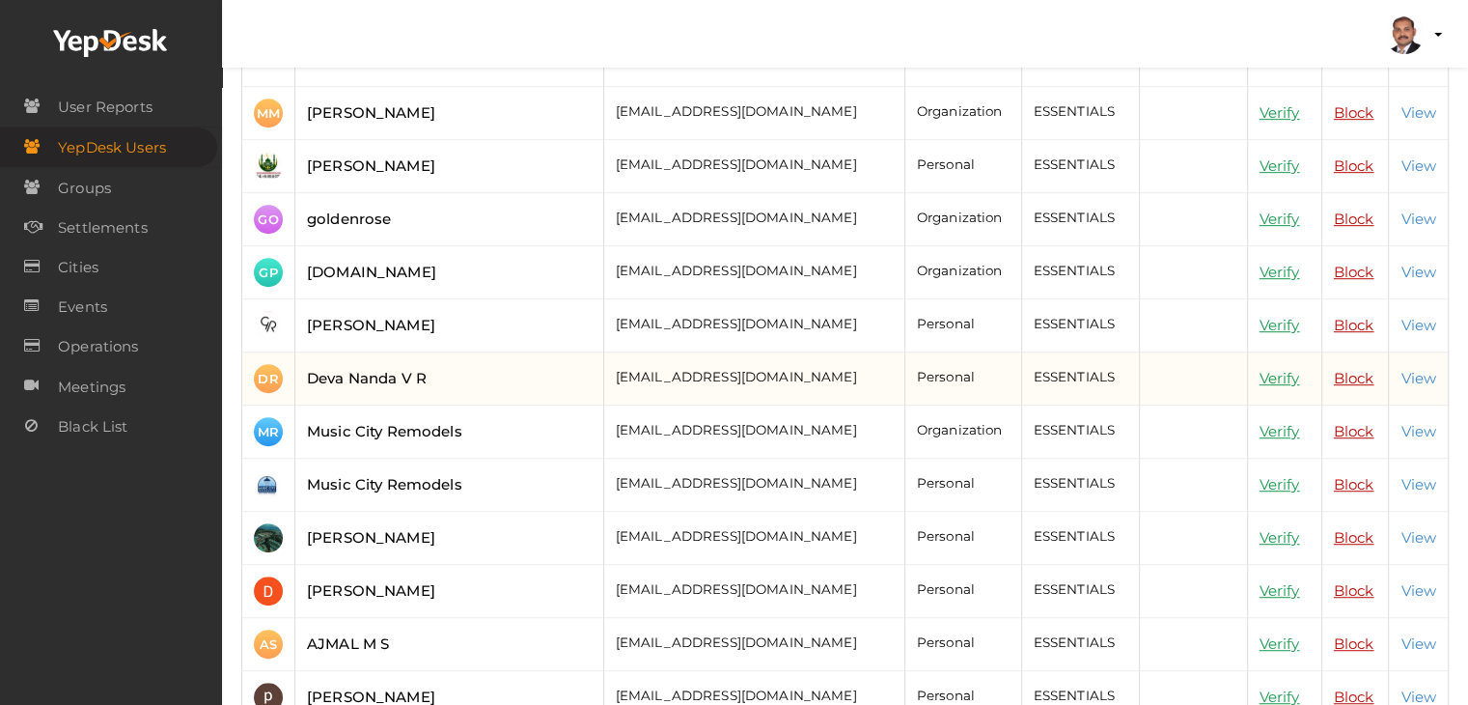
scroll to position [1062, 0]
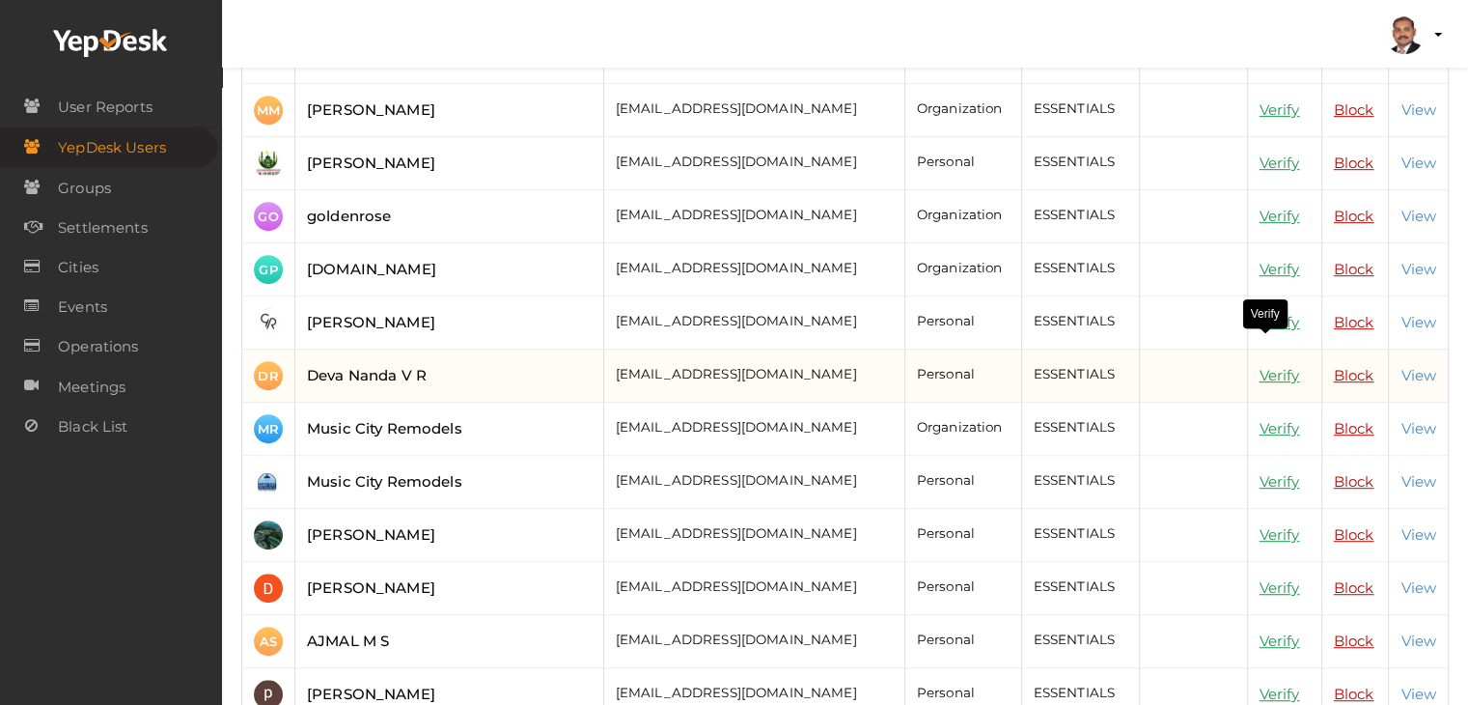
click at [1260, 366] on link "Verify" at bounding box center [1280, 375] width 41 height 18
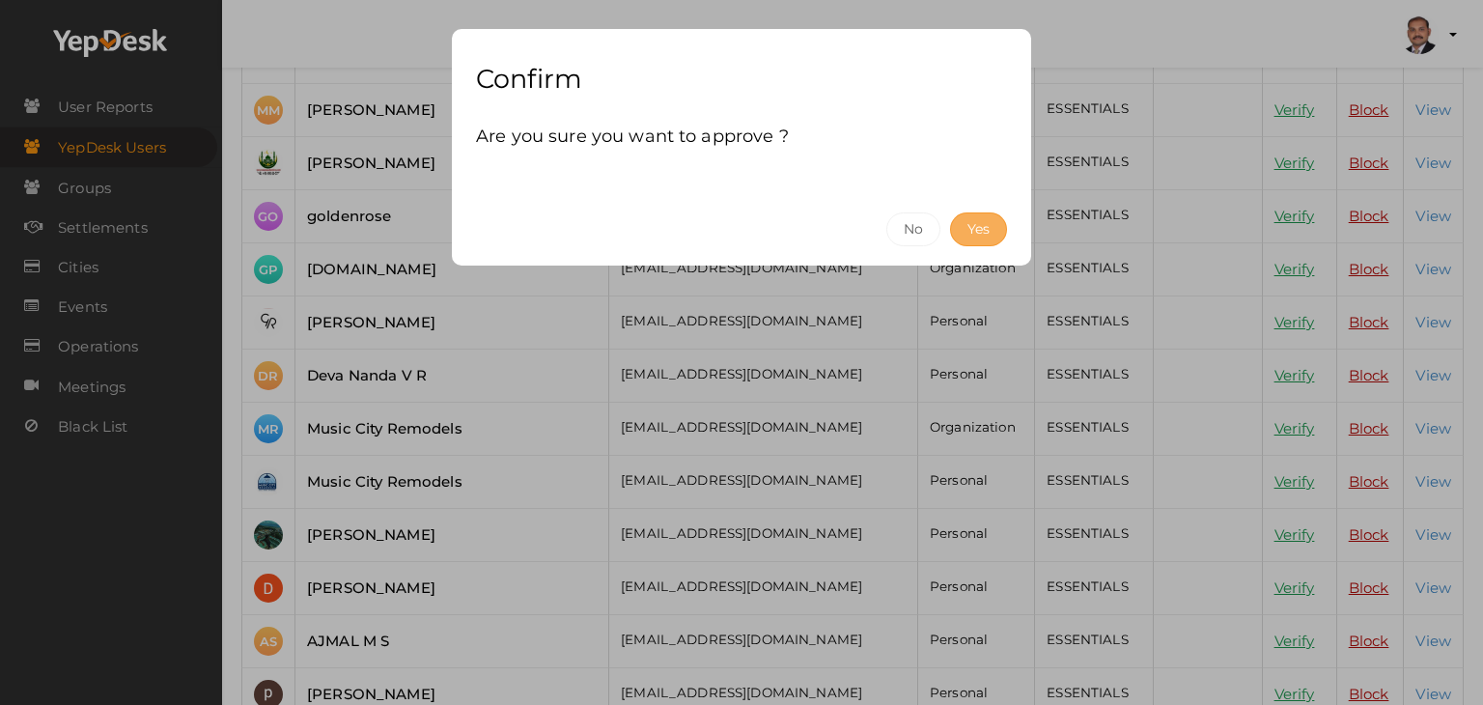
click at [980, 229] on button "Yes" at bounding box center [978, 229] width 57 height 34
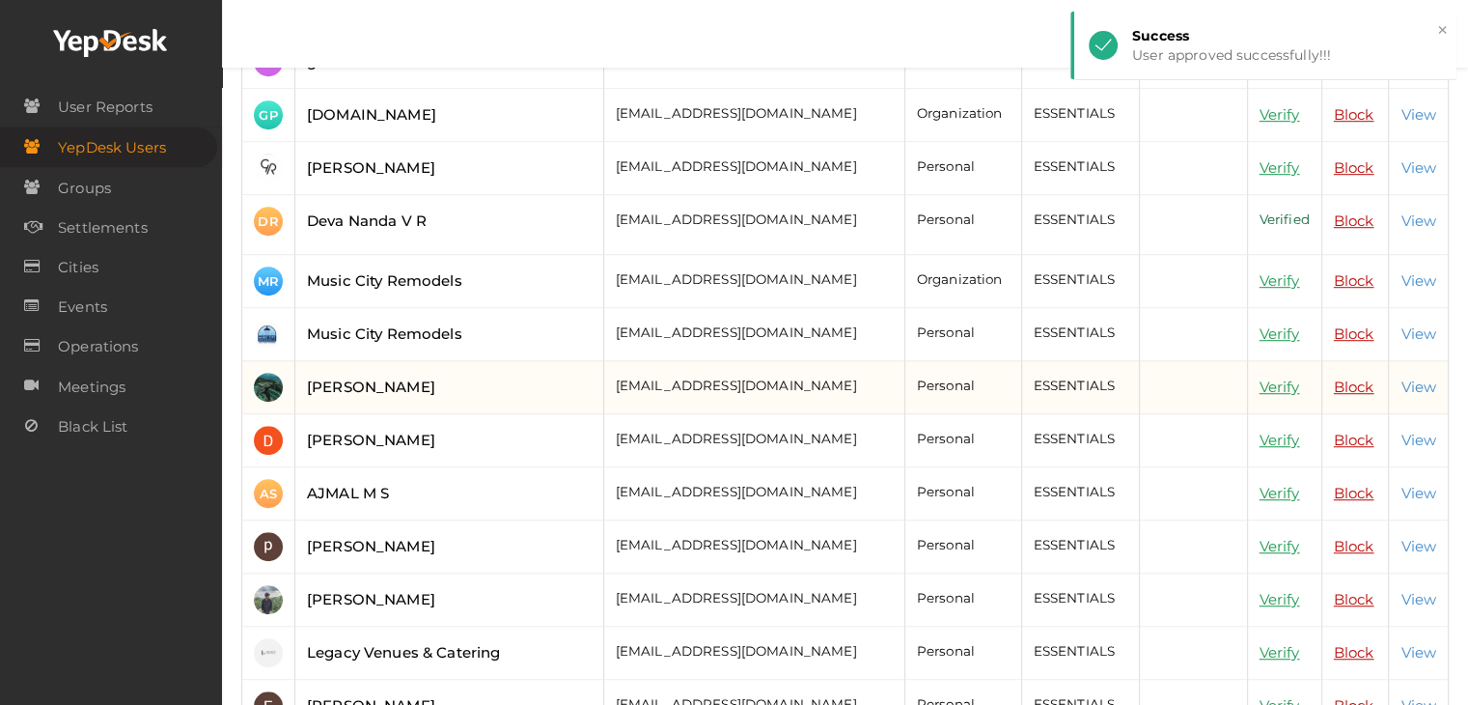
scroll to position [1255, 0]
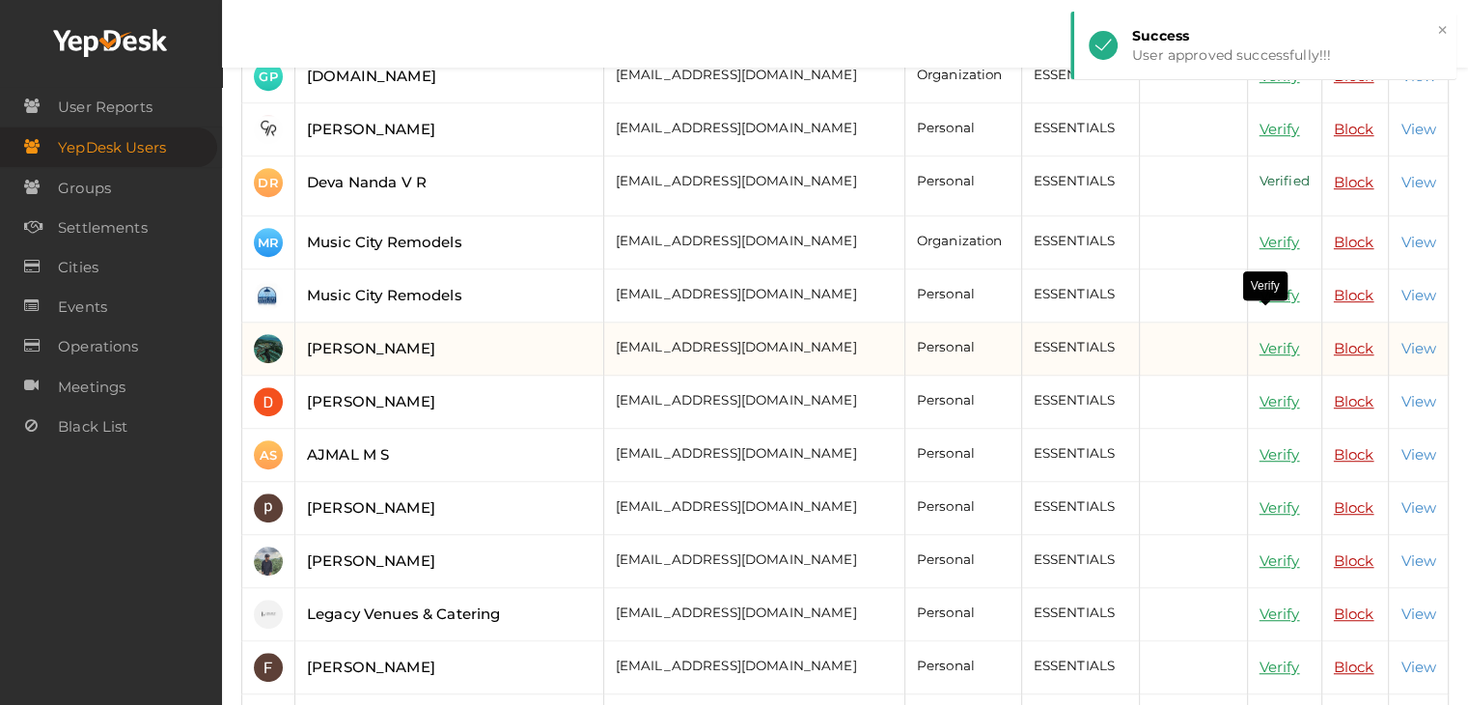
click at [1266, 339] on link "Verify" at bounding box center [1280, 348] width 41 height 18
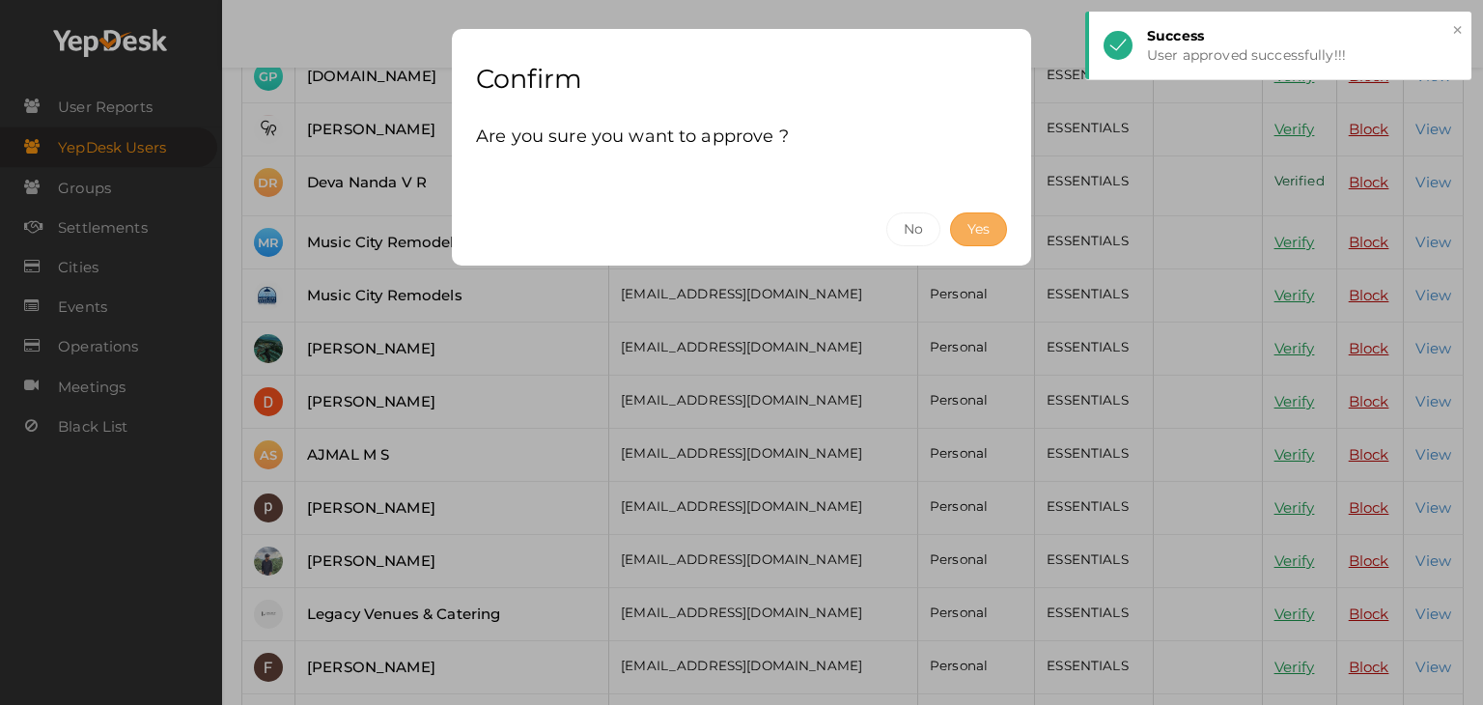
click at [982, 221] on button "Yes" at bounding box center [978, 229] width 57 height 34
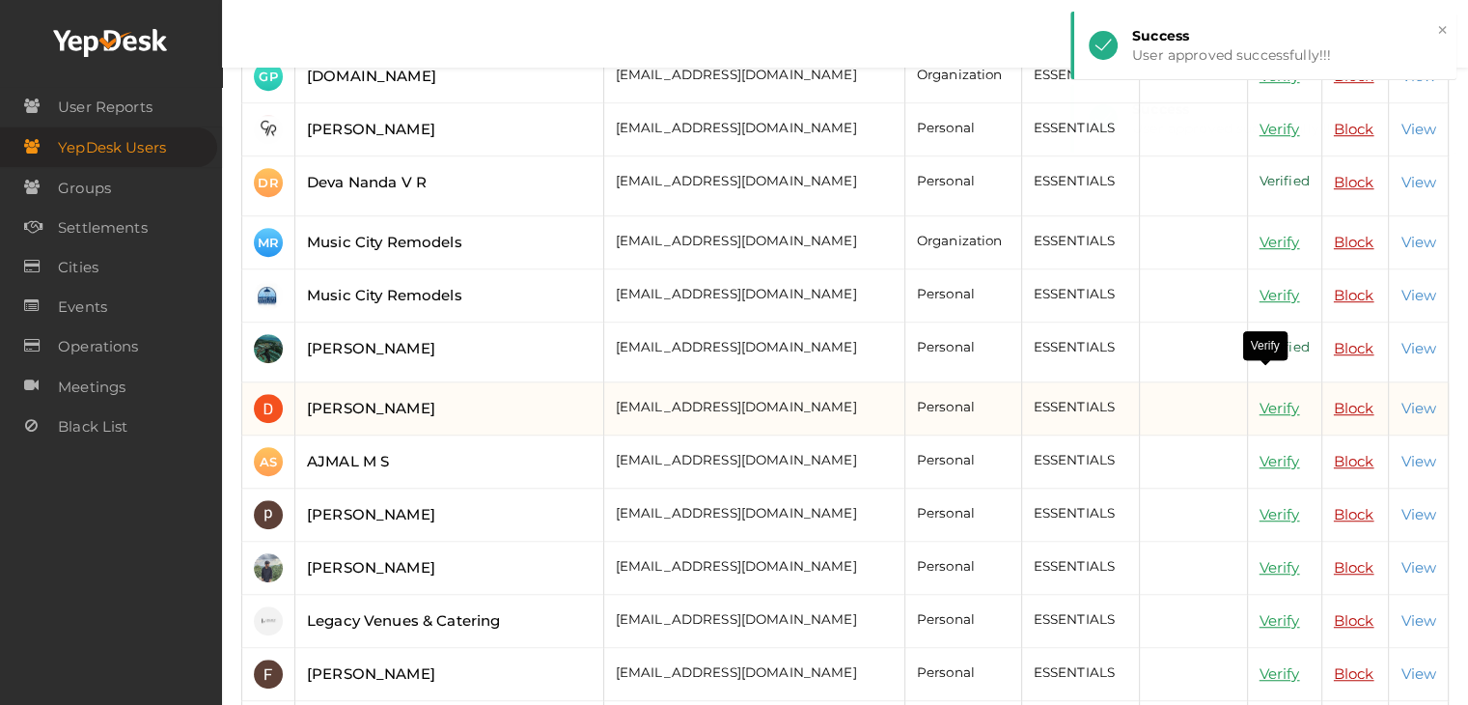
click at [1260, 399] on link "Verify" at bounding box center [1280, 408] width 41 height 18
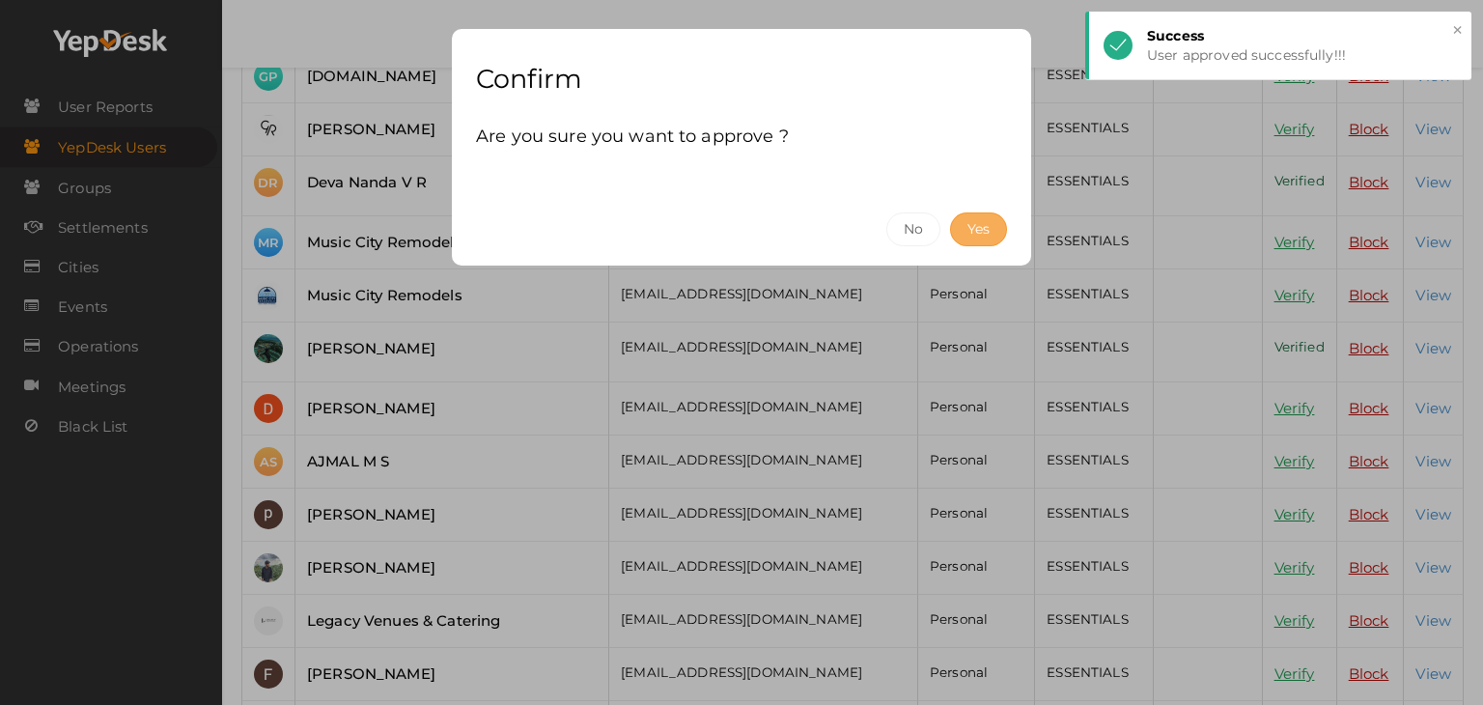
click at [970, 225] on button "Yes" at bounding box center [978, 229] width 57 height 34
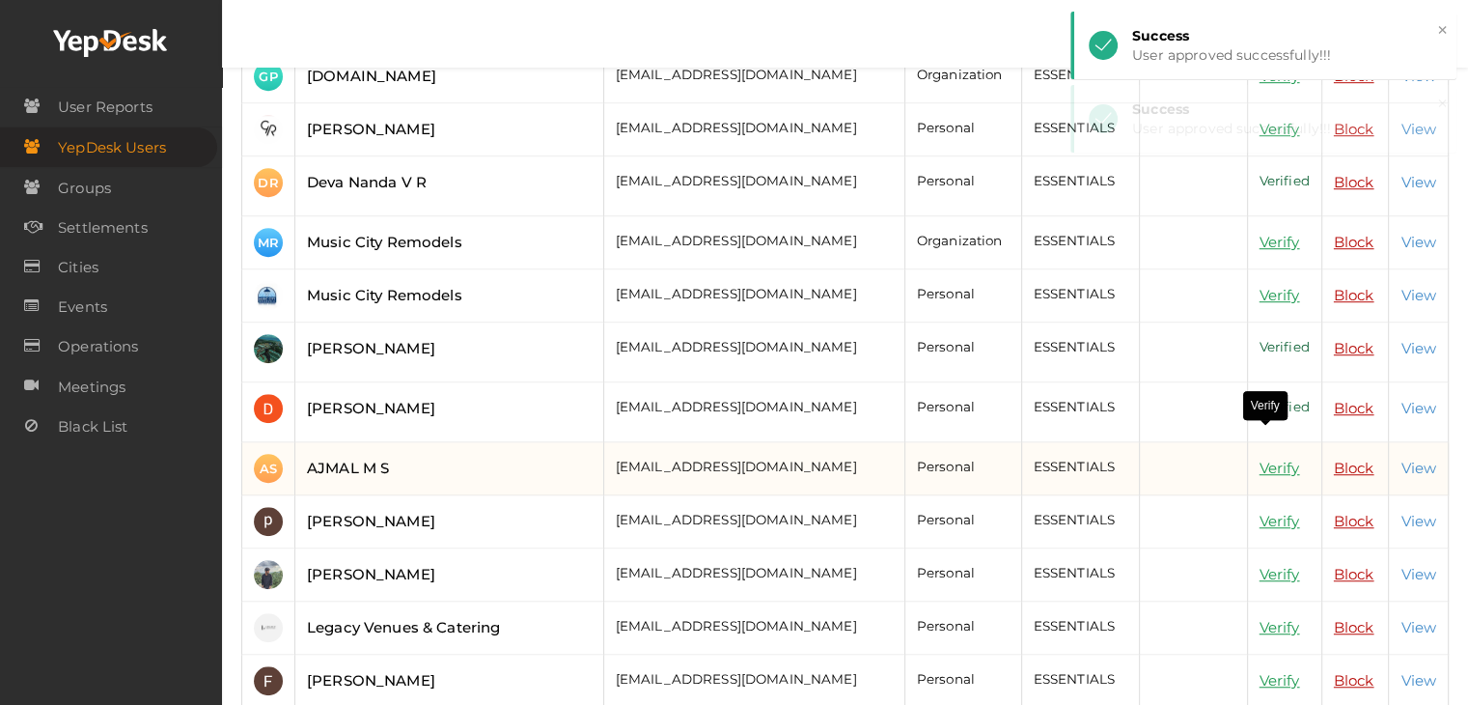
click at [1266, 458] on link "Verify" at bounding box center [1280, 467] width 41 height 18
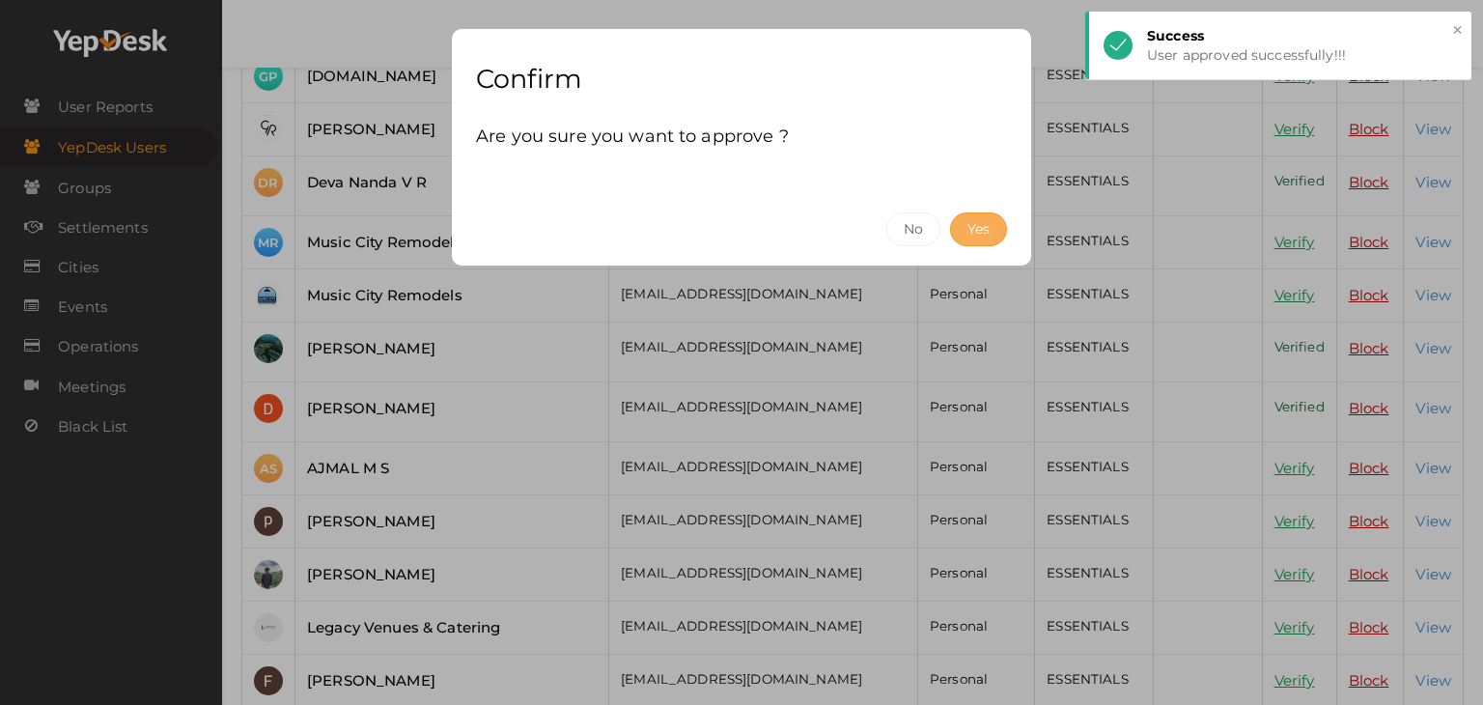
click at [958, 231] on button "Yes" at bounding box center [978, 229] width 57 height 34
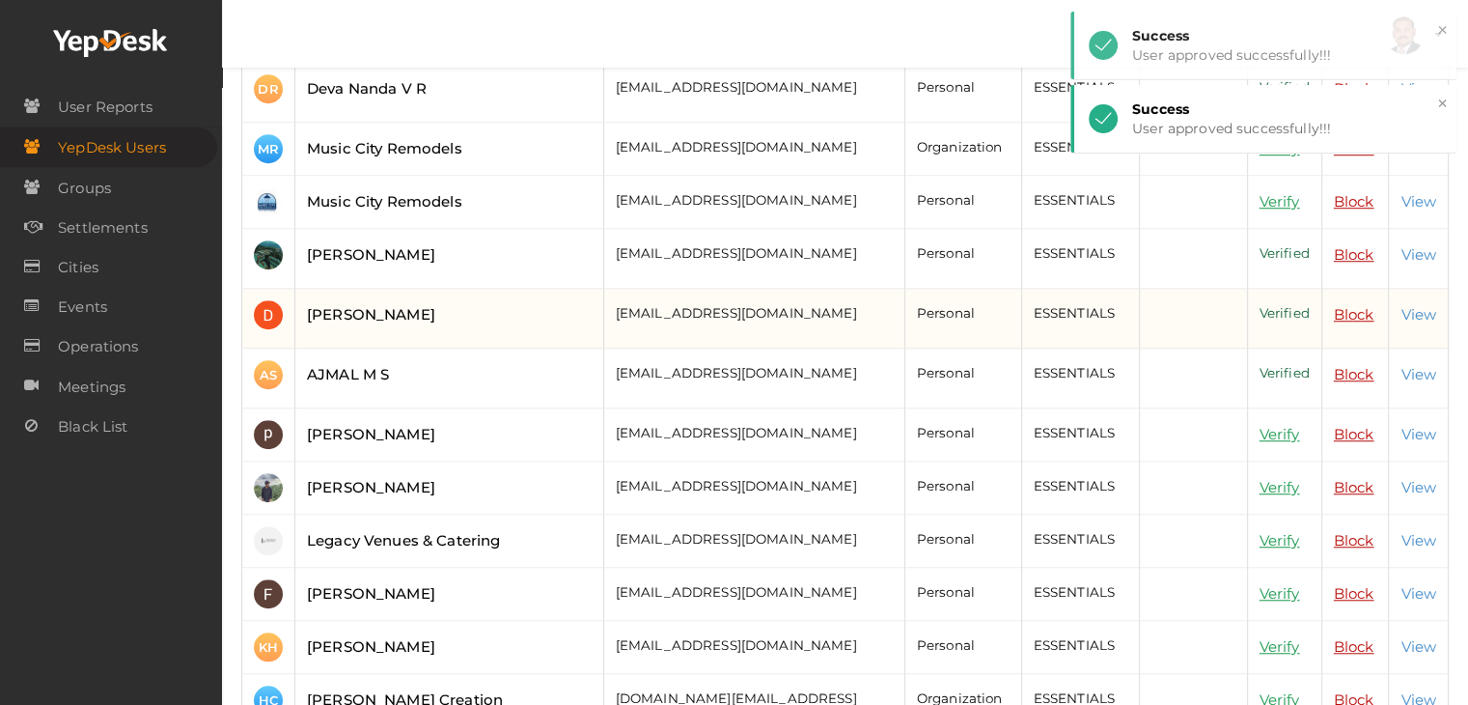
scroll to position [1351, 0]
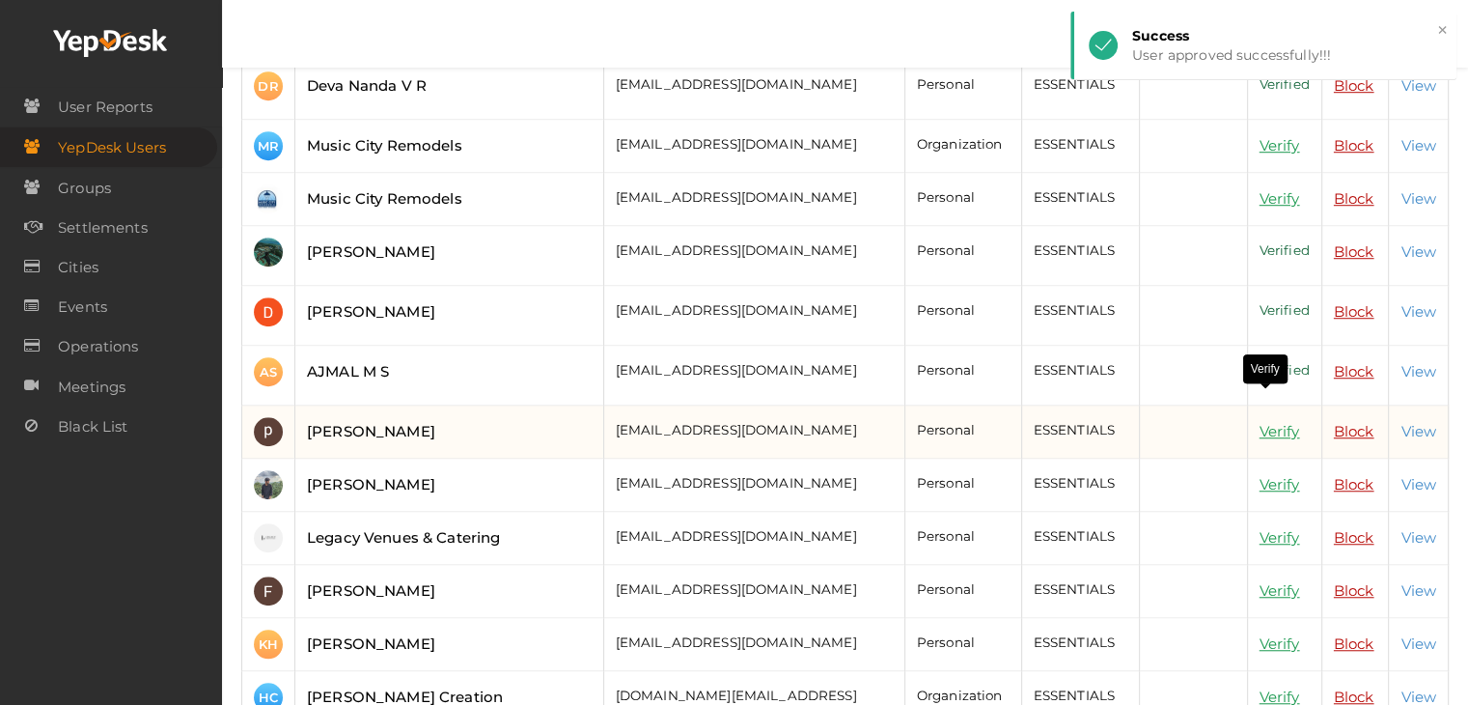
click at [1264, 422] on link "Verify" at bounding box center [1280, 431] width 41 height 18
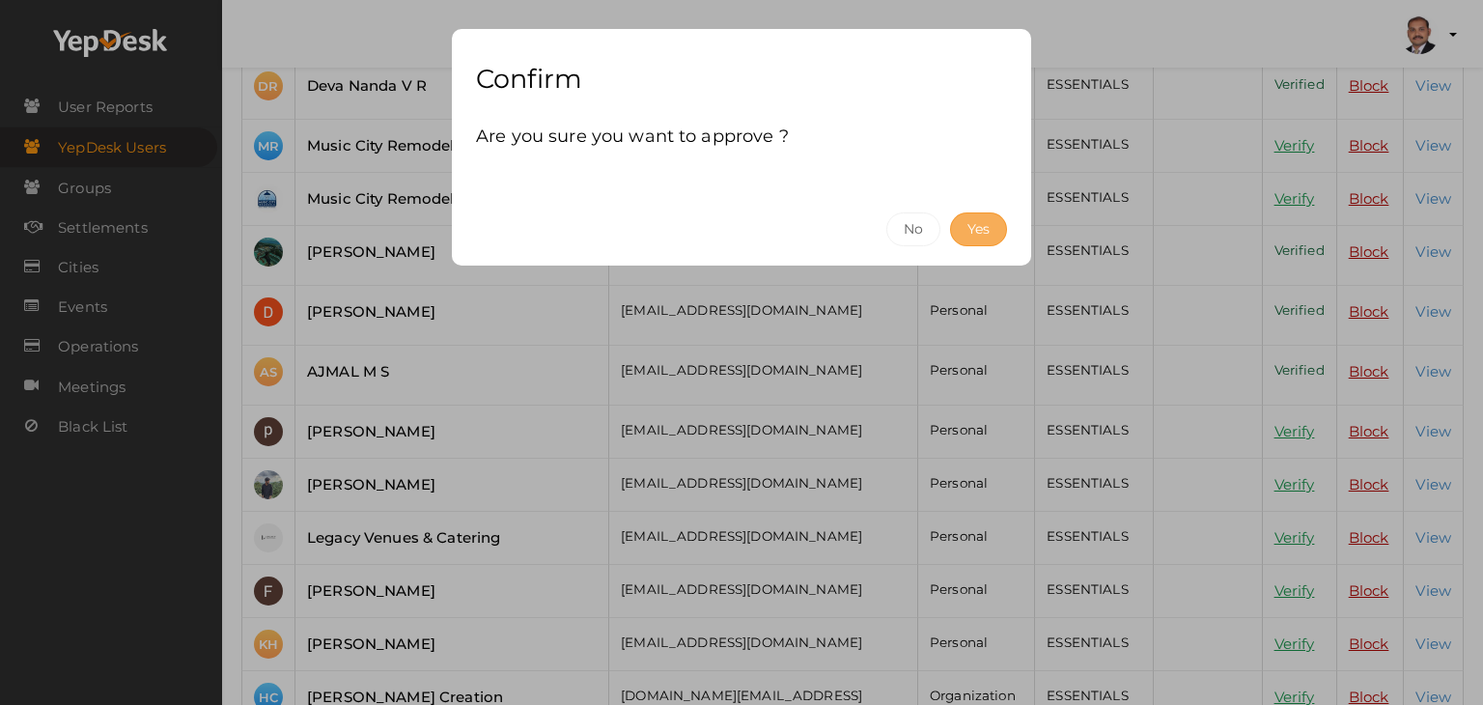
click at [989, 221] on button "Yes" at bounding box center [978, 229] width 57 height 34
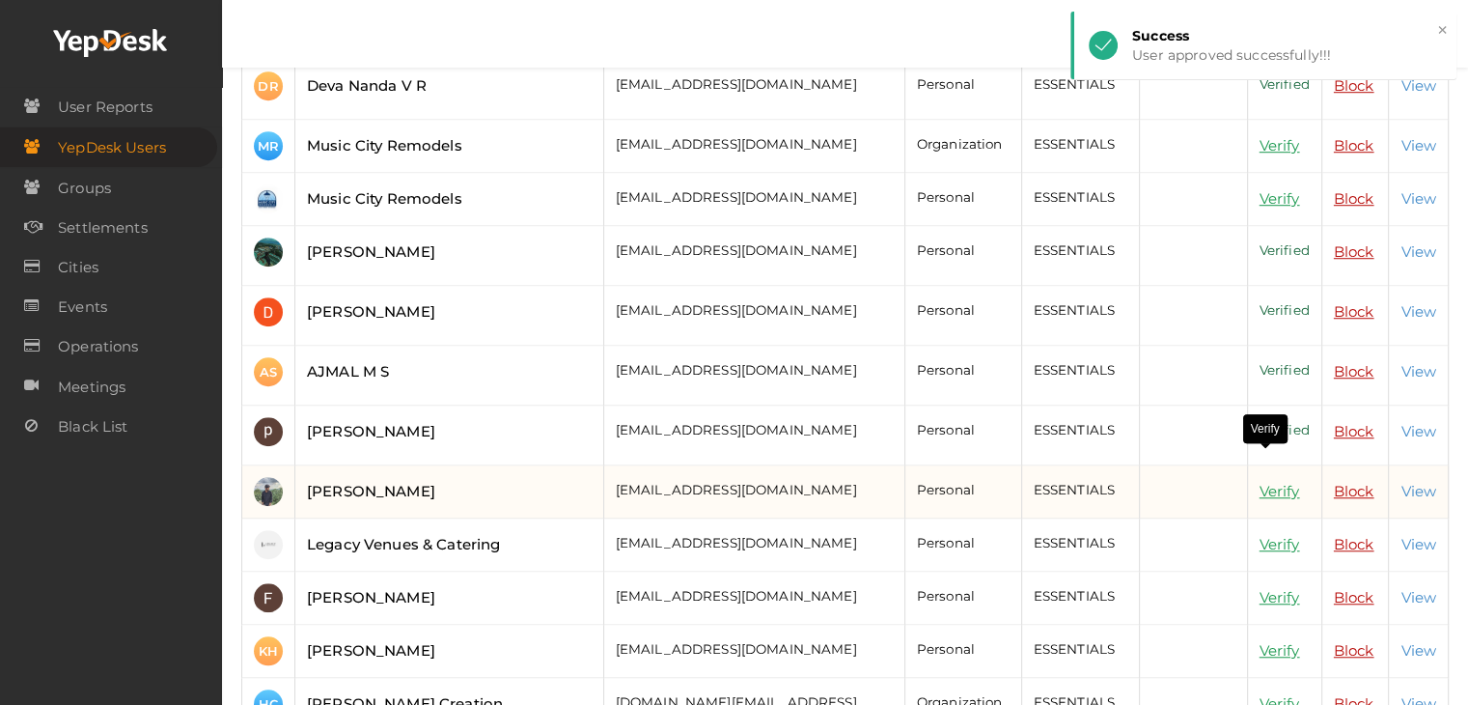
click at [1260, 482] on link "Verify" at bounding box center [1280, 491] width 41 height 18
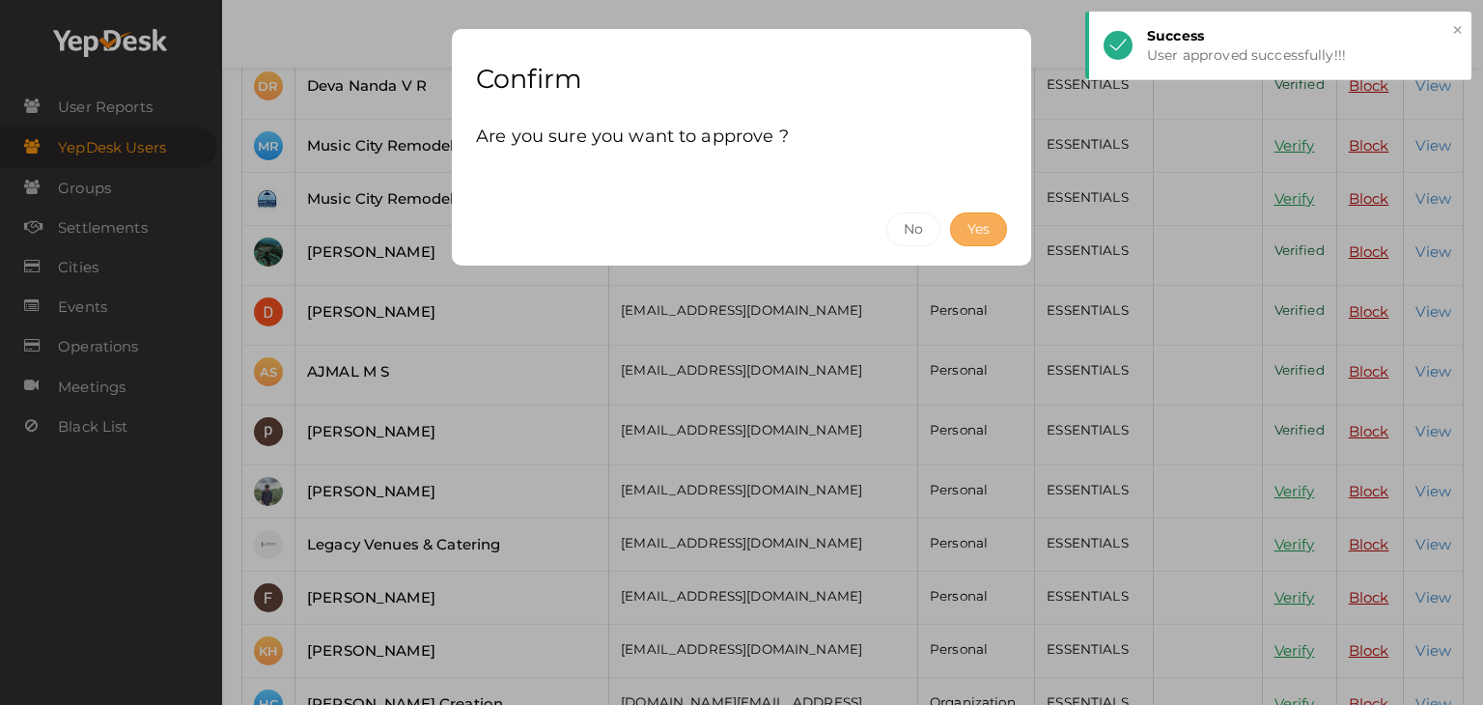
click at [999, 229] on button "Yes" at bounding box center [978, 229] width 57 height 34
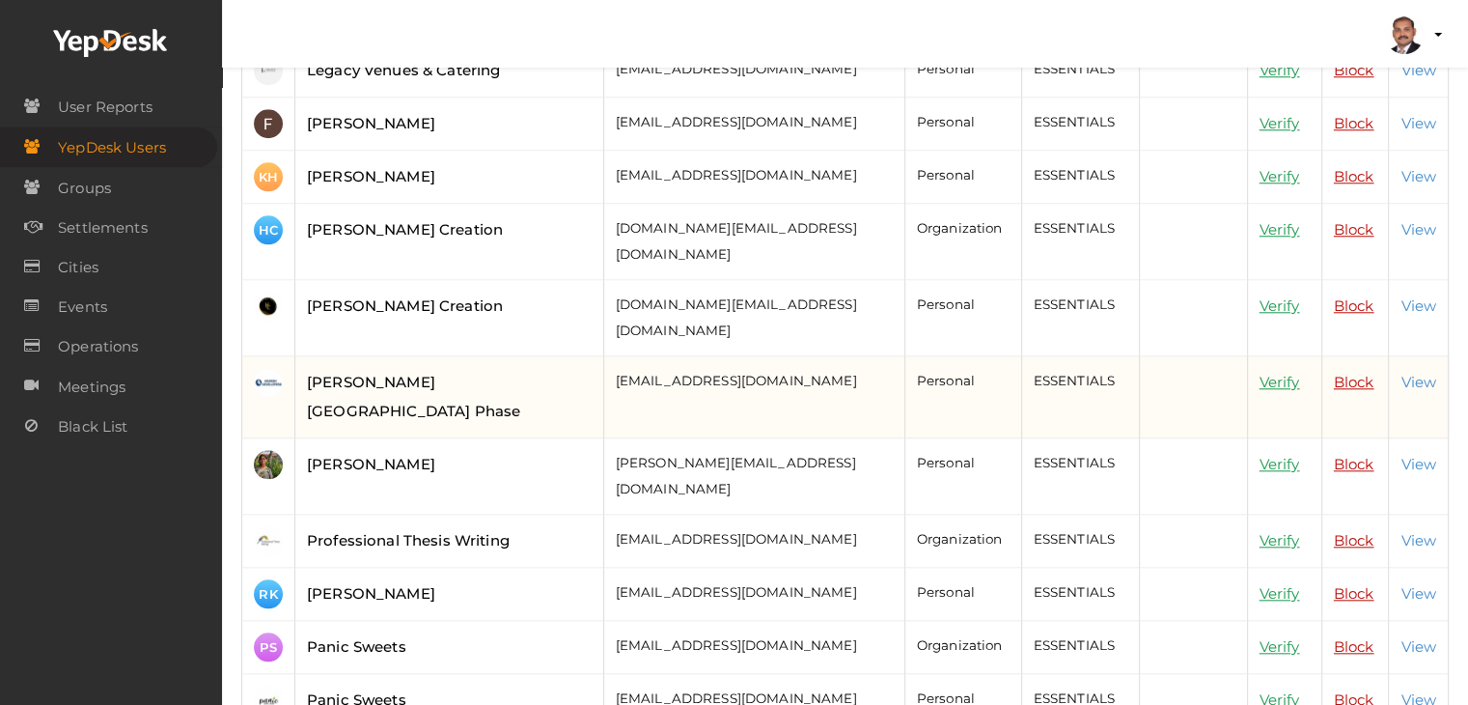
scroll to position [1834, 0]
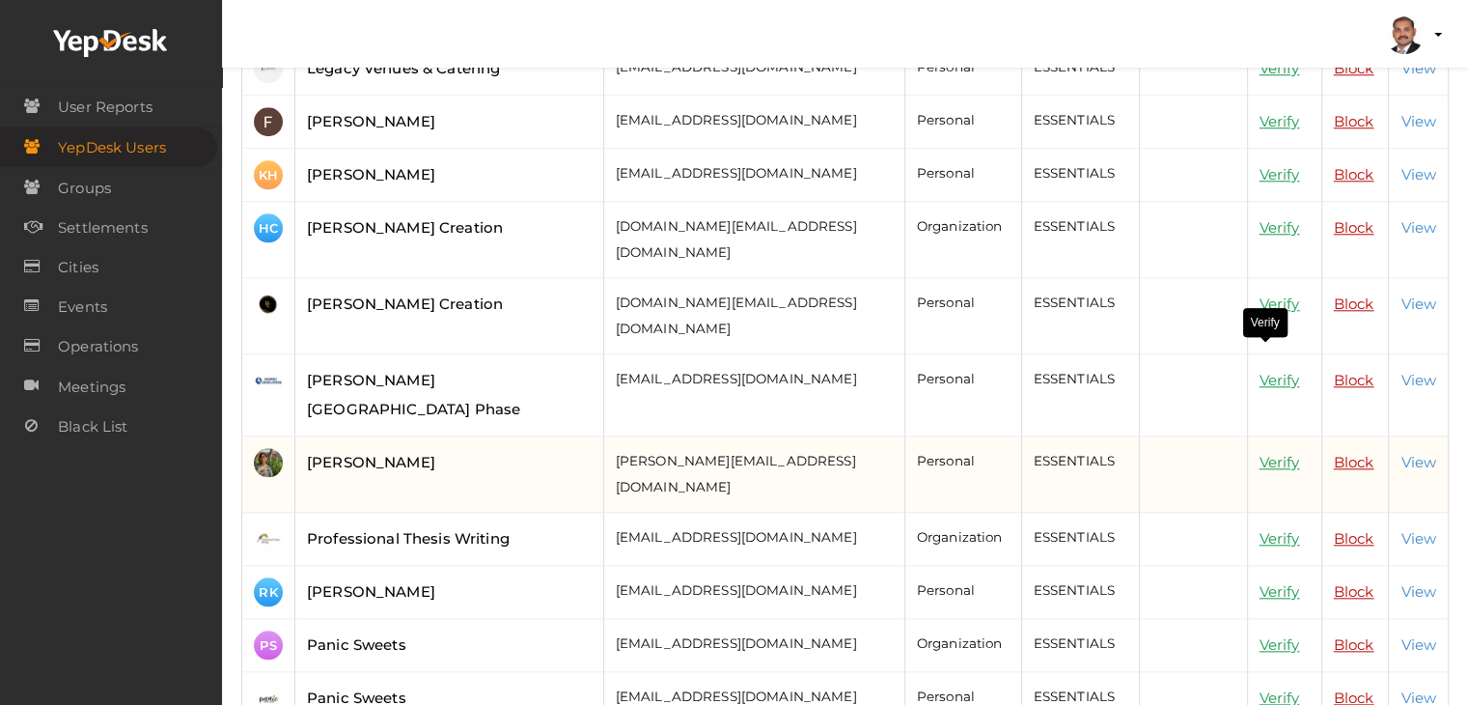
click at [1260, 453] on link "Verify" at bounding box center [1280, 462] width 41 height 18
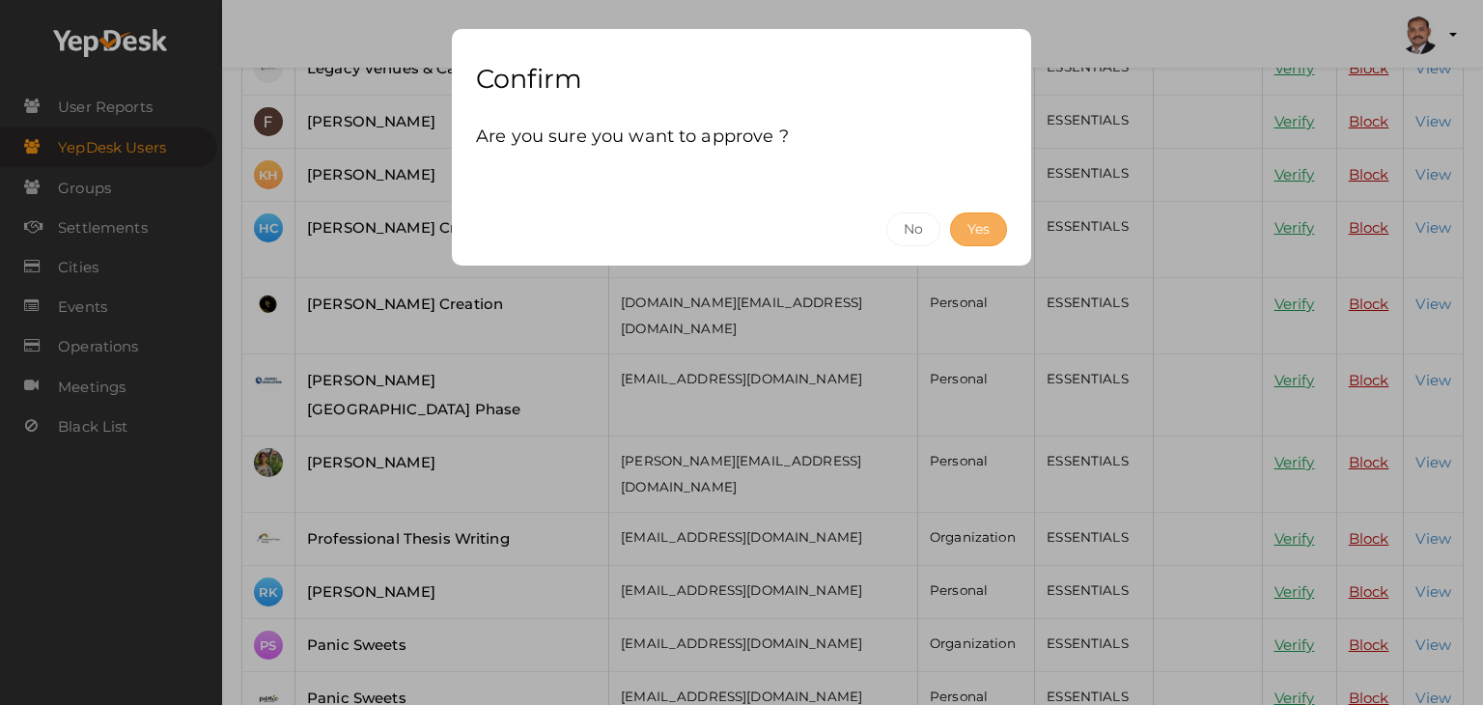
click at [971, 220] on button "Yes" at bounding box center [978, 229] width 57 height 34
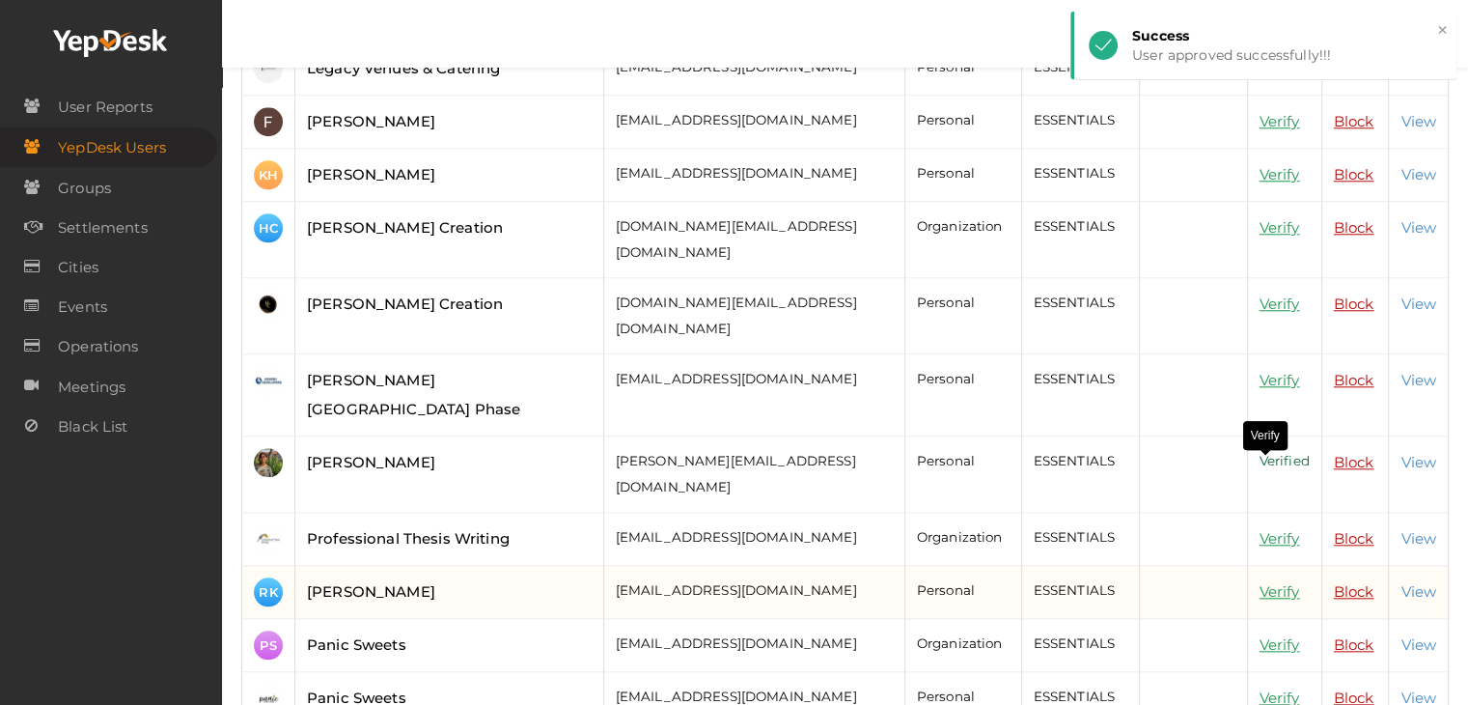
click at [1260, 582] on link "Verify" at bounding box center [1280, 591] width 41 height 18
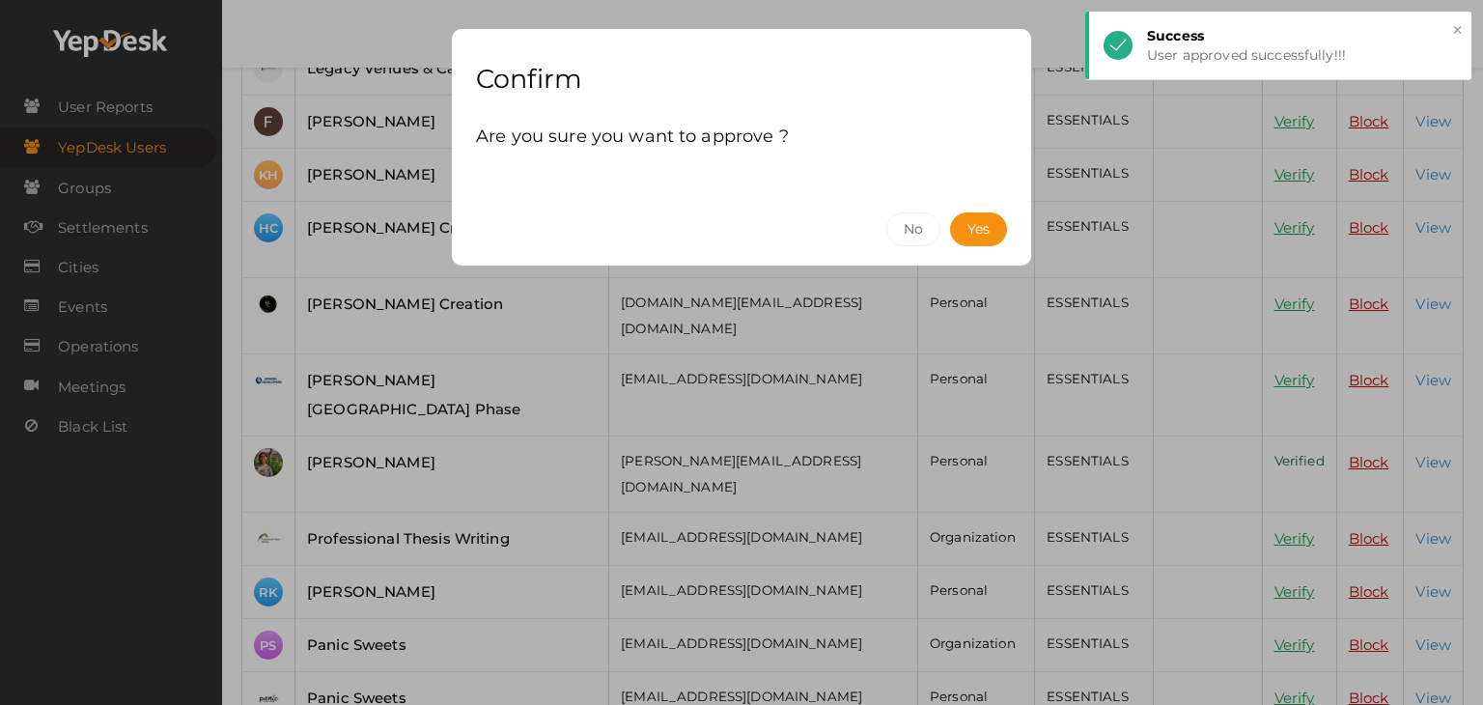
click at [990, 220] on button "Yes" at bounding box center [978, 229] width 57 height 34
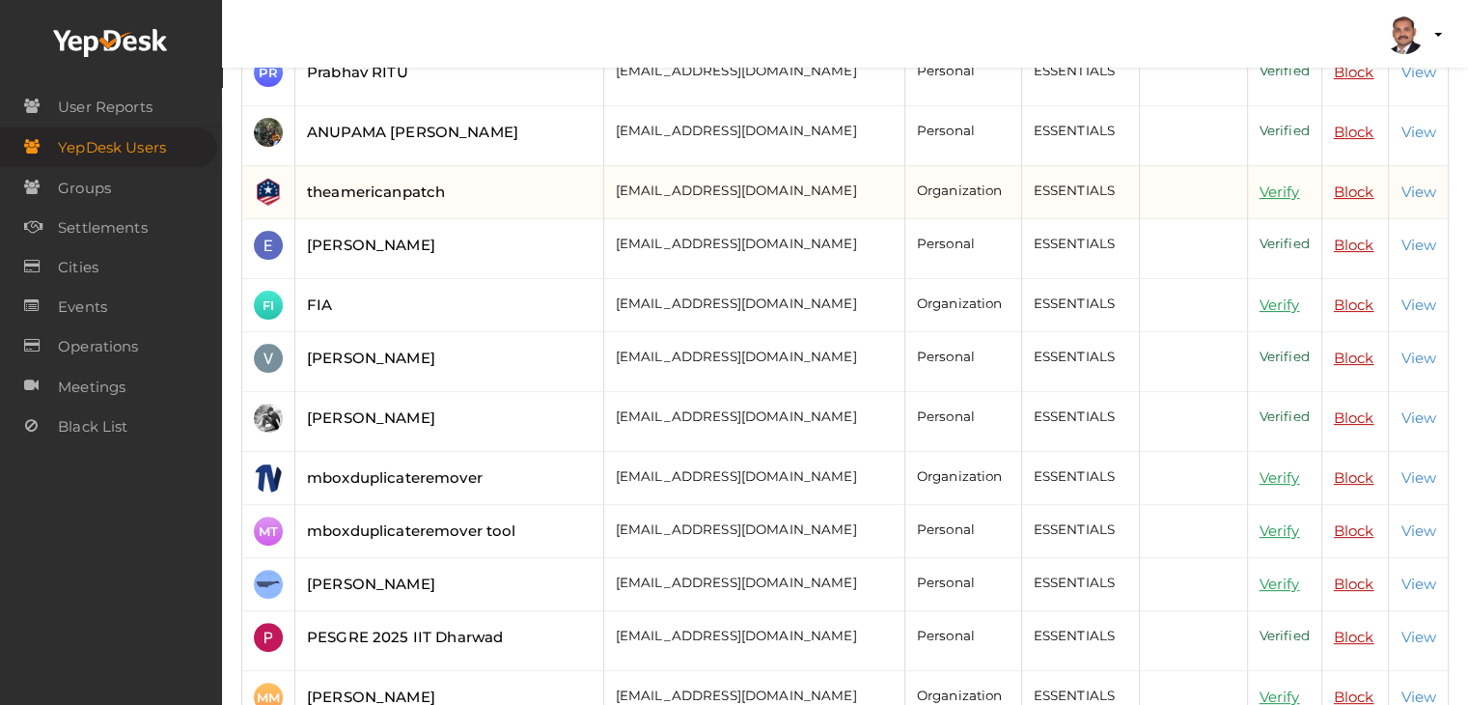
scroll to position [0, 0]
